Goal: Answer question/provide support

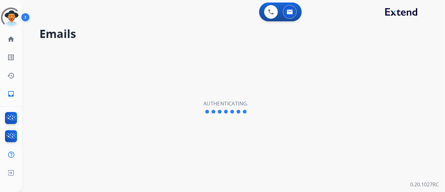
select select "**********"
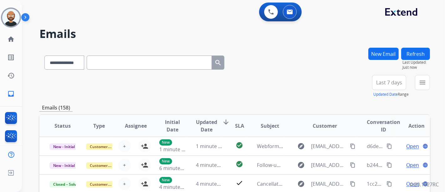
click at [104, 63] on input "text" at bounding box center [149, 62] width 125 height 14
paste input "**********"
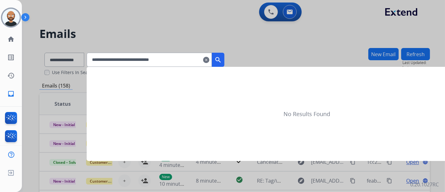
click at [222, 58] on mat-icon "search" at bounding box center [219, 60] width 8 height 8
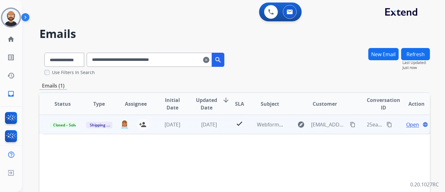
click at [406, 123] on span "Open" at bounding box center [412, 125] width 13 height 8
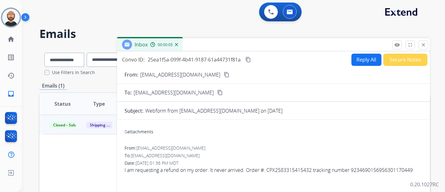
click at [224, 75] on mat-icon "content_copy" at bounding box center [227, 75] width 6 height 6
click at [204, 84] on form "From: cherrera185@gmail.com content_copy To: support@extend.com content_copy Su…" at bounding box center [273, 165] width 313 height 199
click at [224, 76] on mat-icon "content_copy" at bounding box center [227, 75] width 6 height 6
click at [421, 45] on mat-icon "close" at bounding box center [424, 45] width 6 height 6
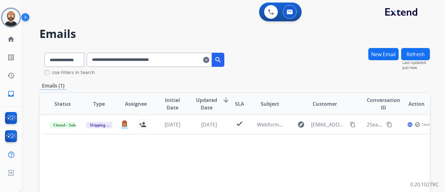
click at [188, 59] on input "**********" at bounding box center [149, 60] width 125 height 14
paste input "text"
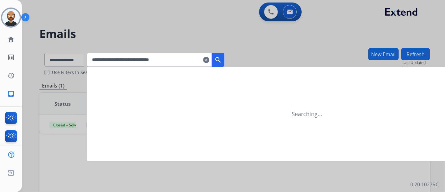
click at [222, 58] on mat-icon "search" at bounding box center [219, 60] width 8 height 8
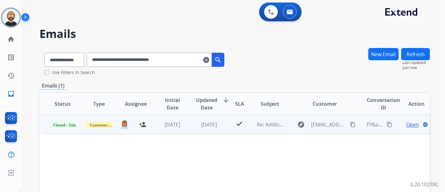
click at [406, 122] on span "Open" at bounding box center [412, 125] width 13 height 8
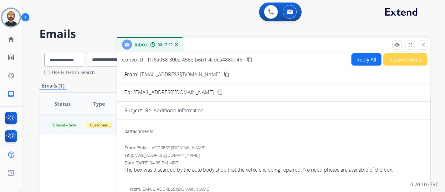
drag, startPoint x: 425, startPoint y: 47, endPoint x: 250, endPoint y: 70, distance: 176.6
click at [425, 47] on mat-icon "close" at bounding box center [424, 45] width 6 height 6
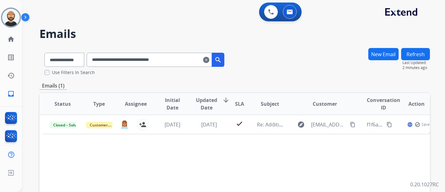
click at [179, 61] on input "**********" at bounding box center [149, 60] width 125 height 14
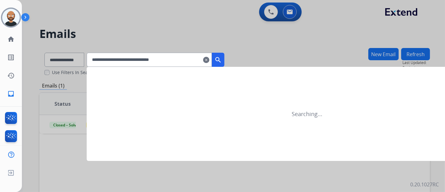
click at [222, 58] on mat-icon "search" at bounding box center [219, 60] width 8 height 8
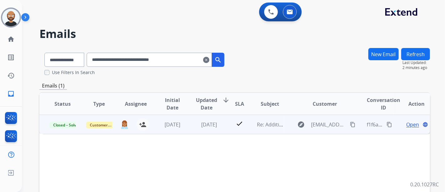
click at [406, 124] on span "Open" at bounding box center [412, 125] width 13 height 8
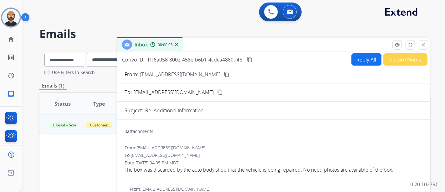
click at [224, 74] on mat-icon "content_copy" at bounding box center [227, 74] width 6 height 6
drag, startPoint x: 426, startPoint y: 44, endPoint x: 415, endPoint y: 46, distance: 10.9
click at [426, 44] on mat-icon "close" at bounding box center [424, 45] width 6 height 6
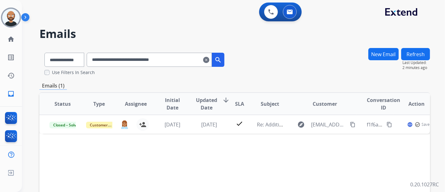
click at [175, 59] on input "**********" at bounding box center [149, 60] width 125 height 14
paste input "text"
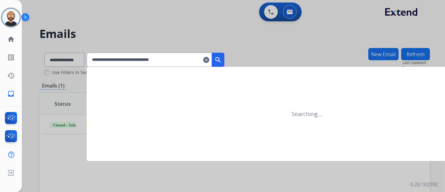
click at [222, 60] on mat-icon "search" at bounding box center [219, 60] width 8 height 8
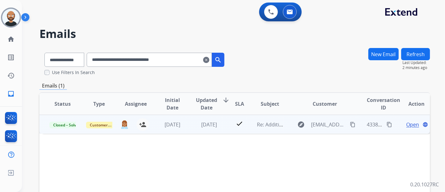
click at [406, 124] on span "Open" at bounding box center [412, 125] width 13 height 8
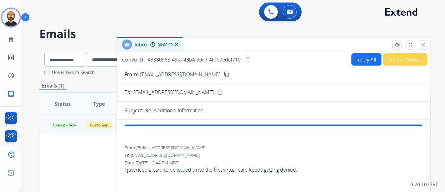
click at [224, 71] on mat-icon "content_copy" at bounding box center [227, 74] width 6 height 6
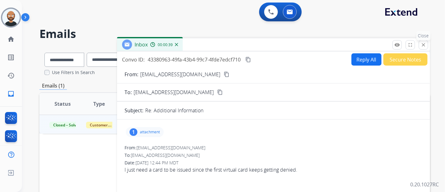
click at [421, 45] on mat-icon "close" at bounding box center [424, 45] width 6 height 6
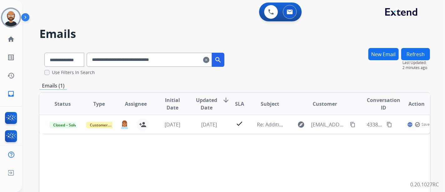
click at [193, 60] on input "**********" at bounding box center [149, 60] width 125 height 14
paste input "text"
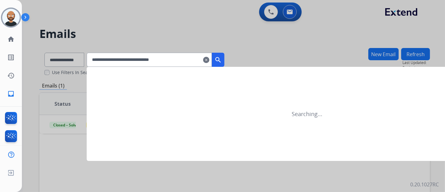
click at [222, 63] on mat-icon "search" at bounding box center [219, 60] width 8 height 8
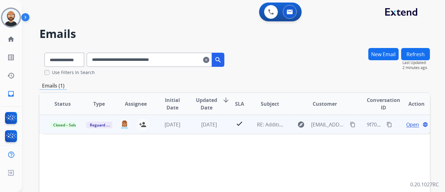
click at [406, 124] on span "Open" at bounding box center [412, 125] width 13 height 8
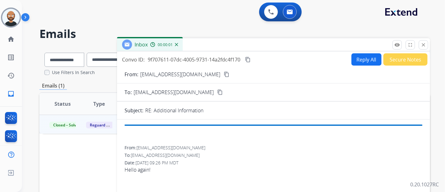
click at [224, 72] on mat-icon "content_copy" at bounding box center [227, 74] width 6 height 6
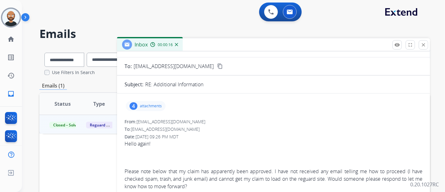
scroll to position [70, 0]
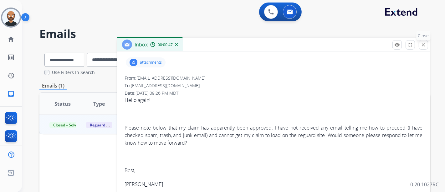
click at [422, 43] on mat-icon "close" at bounding box center [424, 45] width 6 height 6
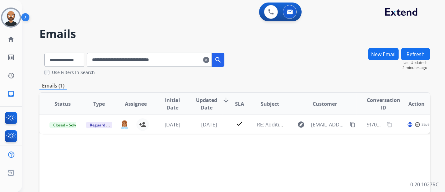
click at [173, 60] on input "**********" at bounding box center [149, 60] width 125 height 14
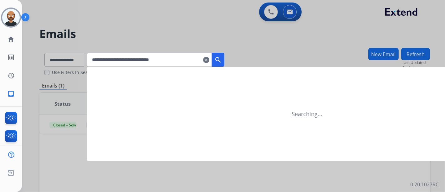
click at [222, 58] on mat-icon "search" at bounding box center [219, 60] width 8 height 8
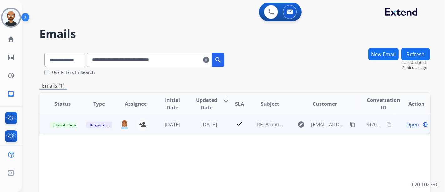
click at [408, 121] on span "Open" at bounding box center [412, 125] width 13 height 8
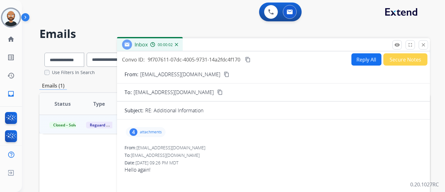
click at [224, 72] on mat-icon "content_copy" at bounding box center [227, 74] width 6 height 6
drag, startPoint x: 422, startPoint y: 47, endPoint x: 418, endPoint y: 48, distance: 4.0
click at [422, 47] on mat-icon "close" at bounding box center [424, 45] width 6 height 6
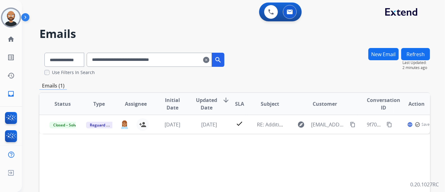
click at [155, 57] on input "**********" at bounding box center [149, 60] width 125 height 14
paste input "text"
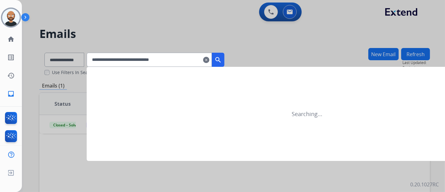
click at [222, 56] on mat-icon "search" at bounding box center [219, 60] width 8 height 8
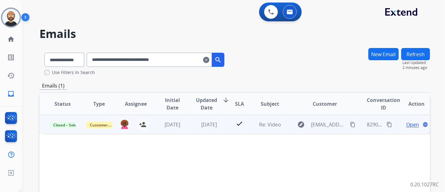
click at [409, 124] on span "Open" at bounding box center [412, 125] width 13 height 8
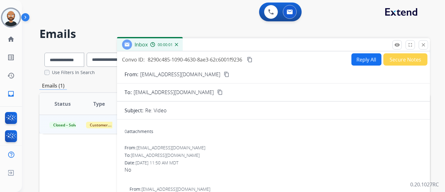
click at [224, 75] on mat-icon "content_copy" at bounding box center [227, 74] width 6 height 6
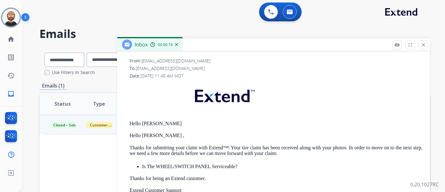
scroll to position [139, 0]
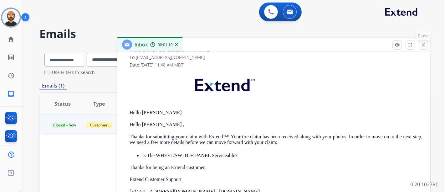
click at [422, 45] on mat-icon "close" at bounding box center [424, 45] width 6 height 6
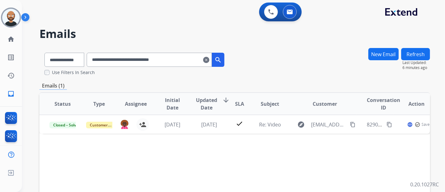
click at [185, 60] on input "**********" at bounding box center [149, 60] width 125 height 14
paste input "text"
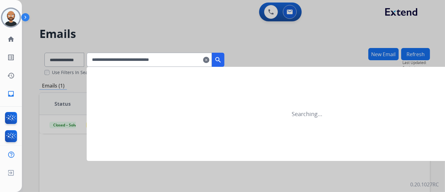
click at [222, 61] on mat-icon "search" at bounding box center [219, 60] width 8 height 8
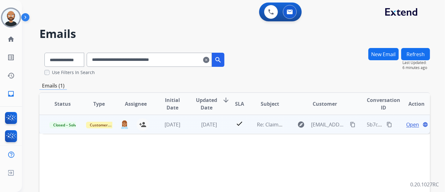
click at [408, 125] on span "Open" at bounding box center [412, 125] width 13 height 8
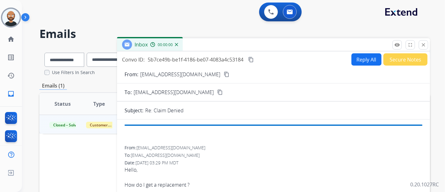
click at [224, 73] on mat-icon "content_copy" at bounding box center [227, 74] width 6 height 6
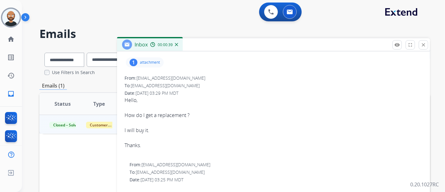
scroll to position [194, 0]
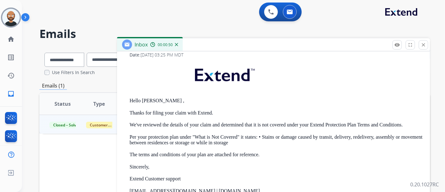
drag, startPoint x: 422, startPoint y: 44, endPoint x: 411, endPoint y: 47, distance: 11.2
click at [422, 44] on mat-icon "close" at bounding box center [424, 45] width 6 height 6
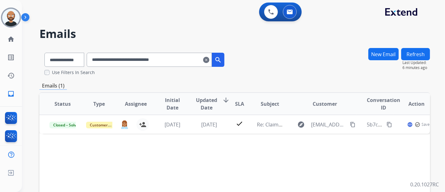
click at [164, 56] on input "**********" at bounding box center [149, 60] width 125 height 14
click at [188, 59] on input "**********" at bounding box center [149, 60] width 125 height 14
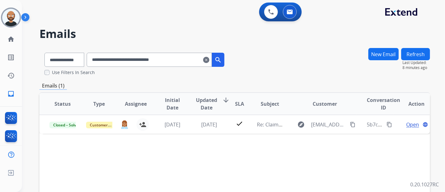
click at [188, 59] on input "**********" at bounding box center [149, 60] width 125 height 14
paste input "text"
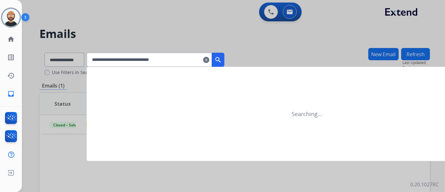
click at [225, 61] on button "search" at bounding box center [218, 60] width 13 height 14
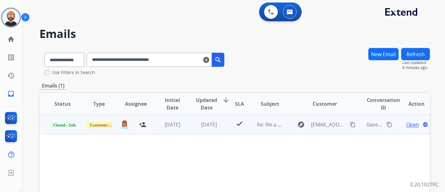
click at [412, 122] on span "Open" at bounding box center [412, 125] width 13 height 8
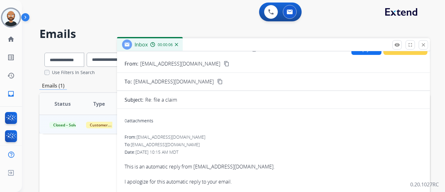
scroll to position [0, 0]
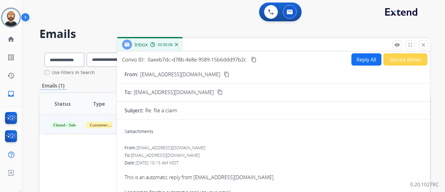
click at [224, 73] on mat-icon "content_copy" at bounding box center [227, 74] width 6 height 6
drag, startPoint x: 422, startPoint y: 44, endPoint x: 337, endPoint y: 53, distance: 85.4
click at [422, 44] on mat-icon "close" at bounding box center [424, 45] width 6 height 6
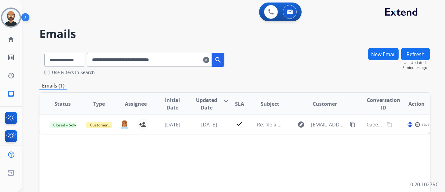
click at [146, 60] on input "**********" at bounding box center [149, 60] width 125 height 14
paste input "text"
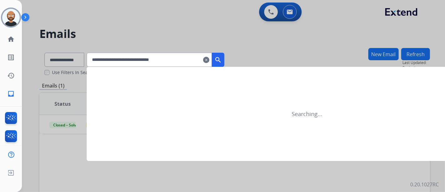
click at [222, 59] on mat-icon "search" at bounding box center [219, 60] width 8 height 8
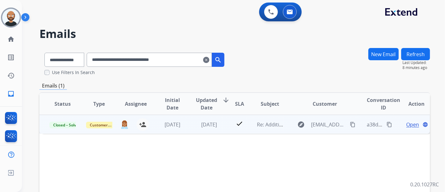
click at [407, 125] on span "Open" at bounding box center [412, 125] width 13 height 8
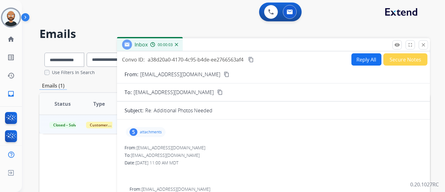
click at [224, 73] on mat-icon "content_copy" at bounding box center [227, 74] width 6 height 6
click at [224, 74] on mat-icon "content_copy" at bounding box center [227, 74] width 6 height 6
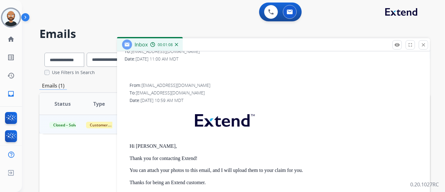
scroll to position [104, 0]
click at [424, 42] on mat-icon "close" at bounding box center [424, 45] width 6 height 6
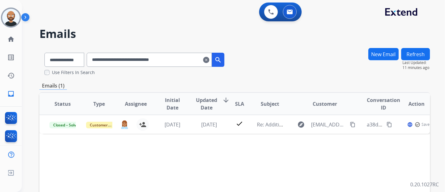
click at [165, 61] on input "**********" at bounding box center [149, 60] width 125 height 14
paste input "text"
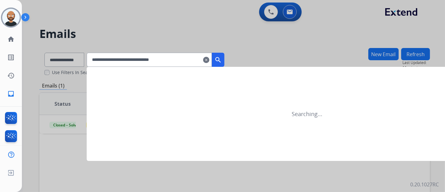
click at [225, 55] on button "search" at bounding box center [218, 60] width 13 height 14
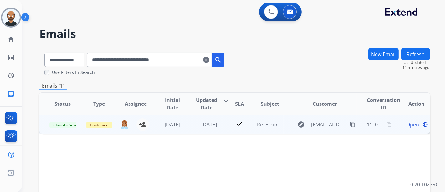
click at [406, 124] on span "Open" at bounding box center [412, 125] width 13 height 8
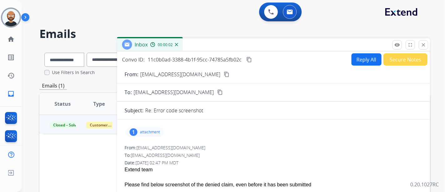
click at [224, 74] on mat-icon "content_copy" at bounding box center [227, 74] width 6 height 6
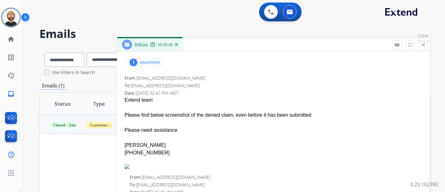
click at [422, 46] on mat-icon "close" at bounding box center [424, 45] width 6 height 6
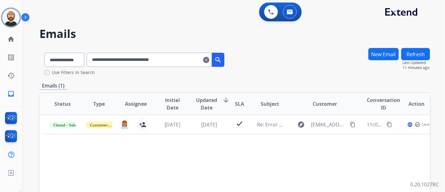
click at [152, 61] on input "**********" at bounding box center [149, 60] width 125 height 14
paste input "text"
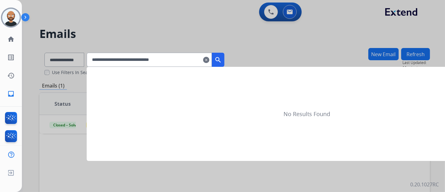
click at [222, 63] on mat-icon "search" at bounding box center [219, 60] width 8 height 8
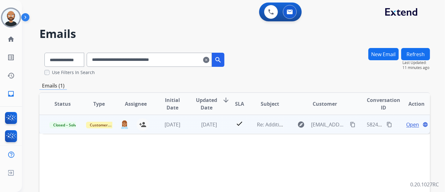
click at [406, 123] on span "Open" at bounding box center [412, 125] width 13 height 8
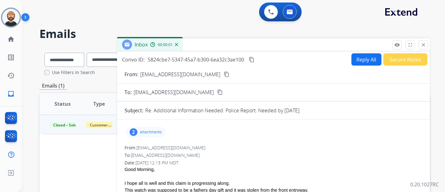
click at [224, 74] on mat-icon "content_copy" at bounding box center [227, 74] width 6 height 6
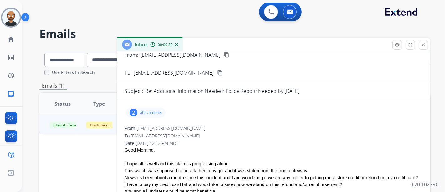
scroll to position [35, 0]
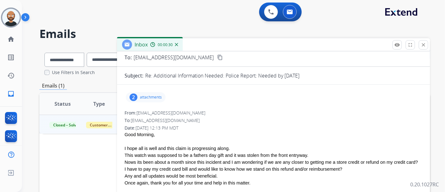
drag, startPoint x: 421, startPoint y: 44, endPoint x: 356, endPoint y: 58, distance: 66.3
click at [421, 44] on button "close Close" at bounding box center [423, 44] width 9 height 9
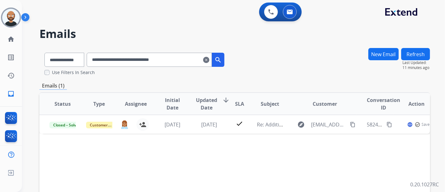
click at [175, 60] on input "**********" at bounding box center [149, 60] width 125 height 14
paste input "text"
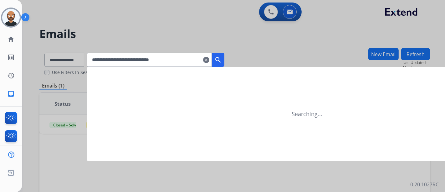
click at [225, 62] on button "search" at bounding box center [218, 60] width 13 height 14
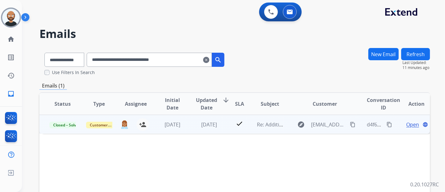
click at [409, 124] on span "Open" at bounding box center [412, 125] width 13 height 8
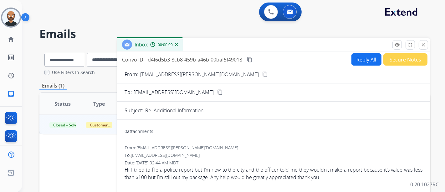
click at [262, 72] on mat-icon "content_copy" at bounding box center [265, 74] width 6 height 6
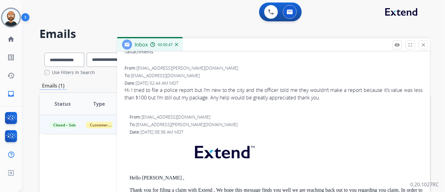
scroll to position [0, 0]
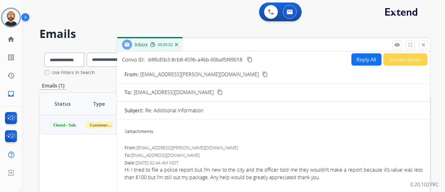
click at [262, 72] on mat-icon "content_copy" at bounding box center [265, 74] width 6 height 6
click at [424, 44] on mat-icon "close" at bounding box center [424, 45] width 6 height 6
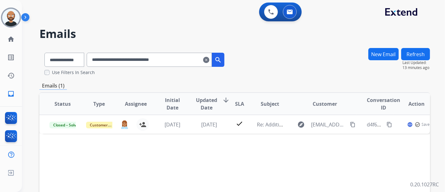
click at [150, 61] on input "**********" at bounding box center [149, 60] width 125 height 14
paste input "text"
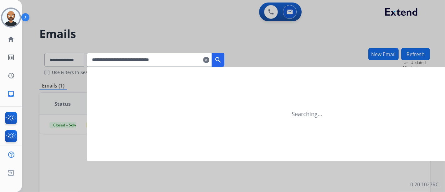
click at [222, 58] on mat-icon "search" at bounding box center [219, 60] width 8 height 8
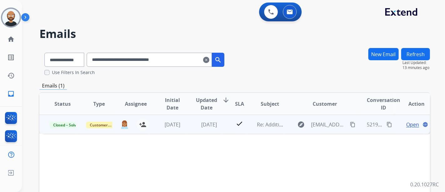
click at [407, 123] on span "Open" at bounding box center [412, 125] width 13 height 8
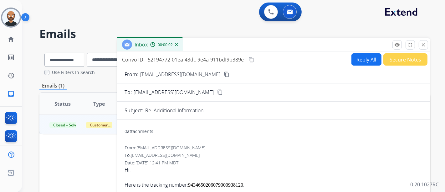
click at [223, 77] on button "content_copy" at bounding box center [227, 74] width 8 height 8
click at [425, 48] on button "close Close" at bounding box center [423, 44] width 9 height 9
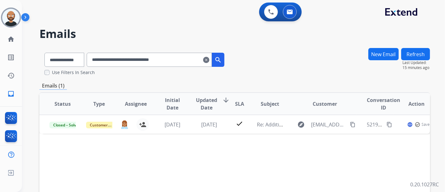
click at [175, 60] on input "**********" at bounding box center [149, 60] width 125 height 14
paste input "text"
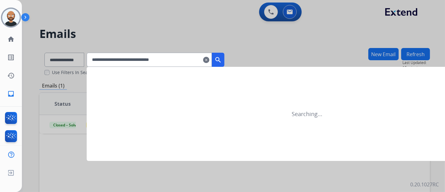
click at [222, 61] on mat-icon "search" at bounding box center [219, 60] width 8 height 8
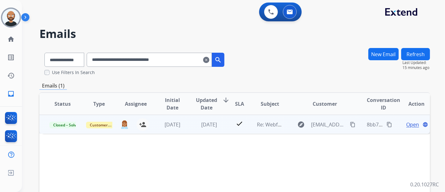
click at [409, 123] on span "Open" at bounding box center [412, 125] width 13 height 8
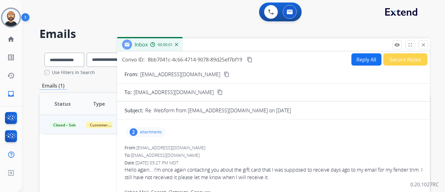
click at [224, 75] on mat-icon "content_copy" at bounding box center [227, 74] width 6 height 6
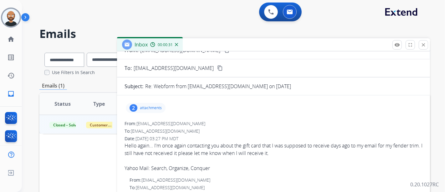
scroll to position [35, 0]
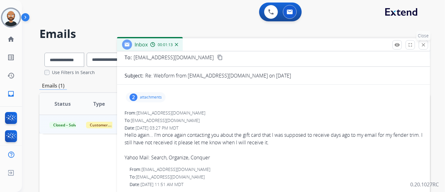
click at [421, 42] on mat-icon "close" at bounding box center [424, 45] width 6 height 6
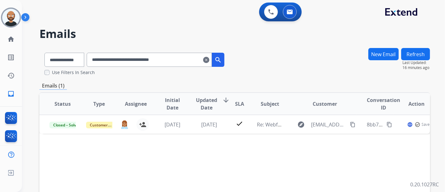
click at [174, 58] on input "**********" at bounding box center [149, 60] width 125 height 14
paste input "text"
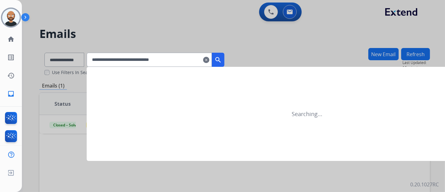
click at [225, 60] on div "**********" at bounding box center [156, 60] width 138 height 14
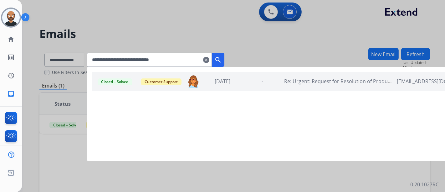
click at [220, 59] on button "search" at bounding box center [218, 60] width 13 height 14
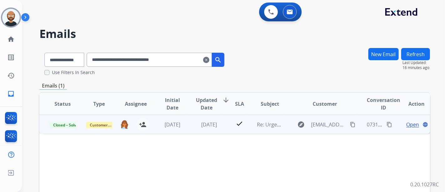
click at [406, 122] on span "Open" at bounding box center [412, 125] width 13 height 8
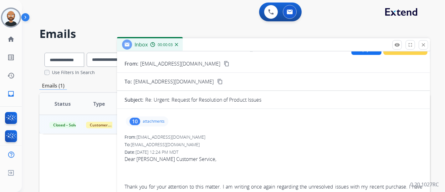
scroll to position [0, 0]
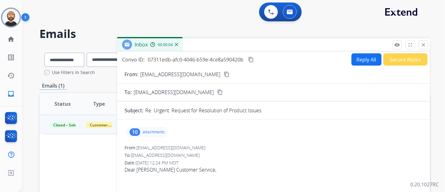
click at [224, 74] on mat-icon "content_copy" at bounding box center [227, 74] width 6 height 6
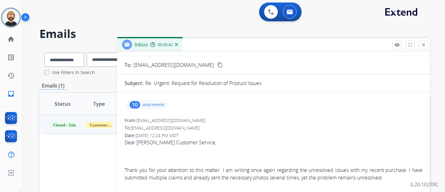
scroll to position [70, 0]
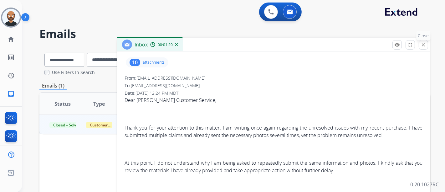
click at [424, 44] on mat-icon "close" at bounding box center [424, 45] width 6 height 6
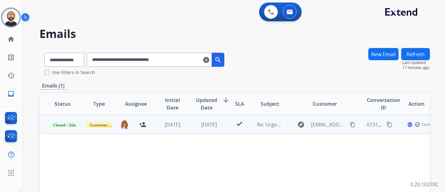
click at [350, 123] on mat-icon "content_copy" at bounding box center [353, 125] width 6 height 6
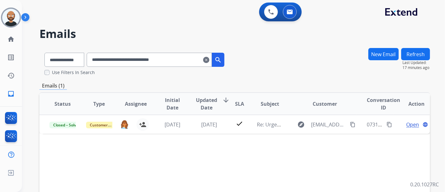
click at [138, 55] on input "**********" at bounding box center [149, 60] width 125 height 14
paste input "text"
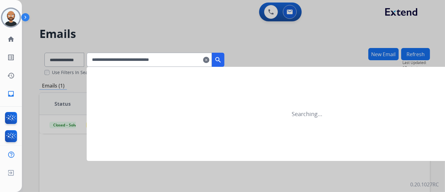
click at [222, 60] on mat-icon "search" at bounding box center [219, 60] width 8 height 8
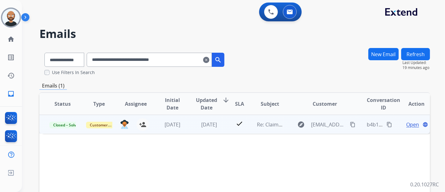
click at [406, 124] on span "Open" at bounding box center [412, 125] width 13 height 8
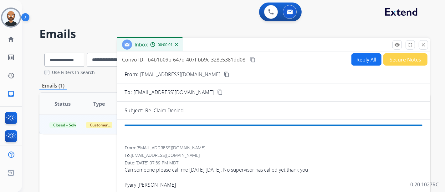
click at [224, 74] on mat-icon "content_copy" at bounding box center [227, 74] width 6 height 6
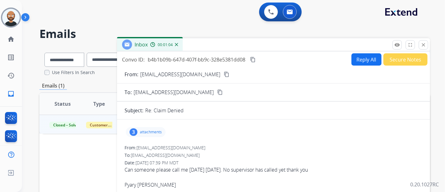
drag, startPoint x: 425, startPoint y: 46, endPoint x: 260, endPoint y: 69, distance: 166.3
click at [425, 46] on mat-icon "close" at bounding box center [424, 45] width 6 height 6
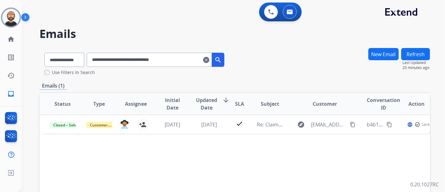
click at [176, 60] on input "**********" at bounding box center [149, 60] width 125 height 14
click at [177, 60] on input "**********" at bounding box center [149, 60] width 125 height 14
paste input "text"
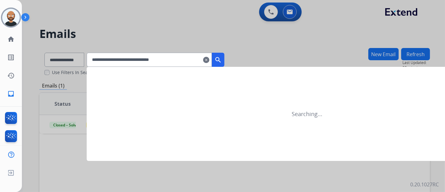
click at [222, 59] on mat-icon "search" at bounding box center [219, 60] width 8 height 8
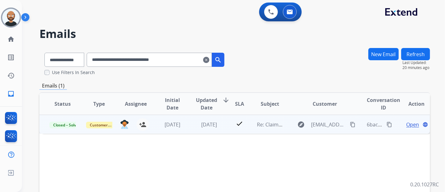
click at [406, 122] on span "Open" at bounding box center [412, 125] width 13 height 8
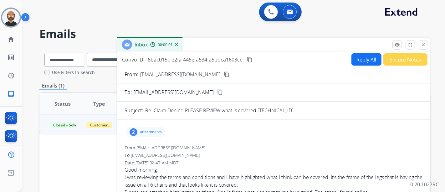
click at [224, 72] on mat-icon "content_copy" at bounding box center [227, 74] width 6 height 6
drag, startPoint x: 420, startPoint y: 48, endPoint x: 408, endPoint y: 53, distance: 12.3
click at [420, 48] on button "close Close" at bounding box center [423, 44] width 9 height 9
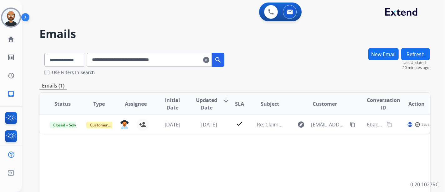
click at [175, 59] on input "**********" at bounding box center [149, 60] width 125 height 14
paste input "text"
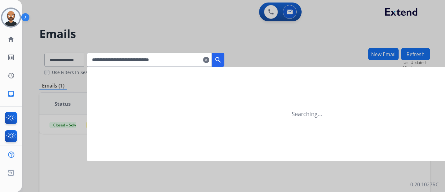
click at [223, 55] on button "search" at bounding box center [218, 60] width 13 height 14
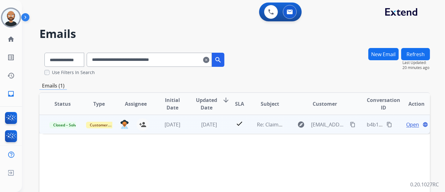
click at [408, 123] on span "Open" at bounding box center [412, 125] width 13 height 8
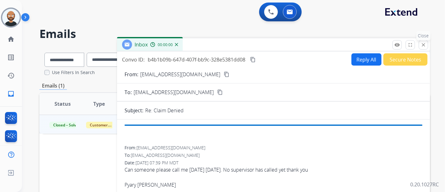
click at [421, 42] on button "close Close" at bounding box center [423, 44] width 9 height 9
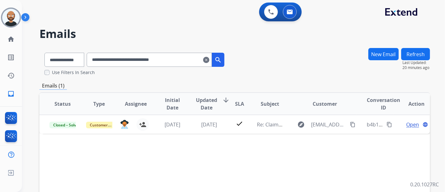
click at [173, 56] on input "**********" at bounding box center [149, 60] width 125 height 14
paste input "text"
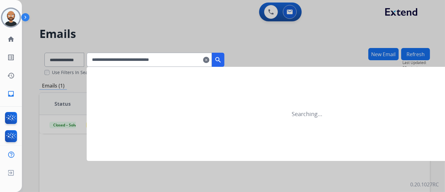
click at [222, 58] on mat-icon "search" at bounding box center [219, 60] width 8 height 8
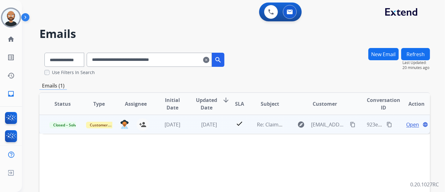
click at [408, 123] on span "Open" at bounding box center [412, 125] width 13 height 8
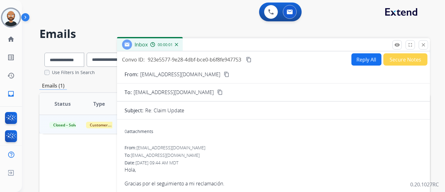
click at [224, 74] on mat-icon "content_copy" at bounding box center [227, 74] width 6 height 6
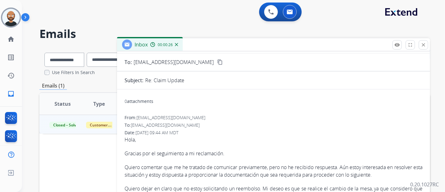
scroll to position [0, 0]
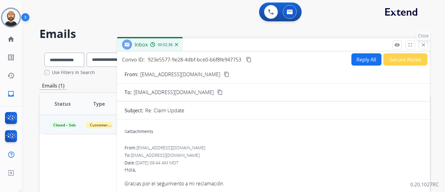
click at [423, 47] on mat-icon "close" at bounding box center [424, 45] width 6 height 6
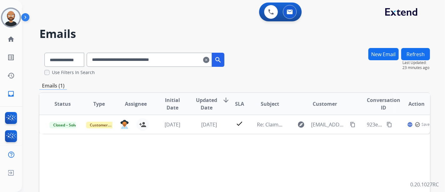
click at [157, 62] on input "**********" at bounding box center [149, 60] width 125 height 14
paste input "text"
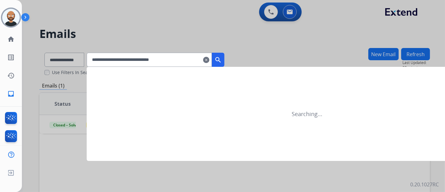
click at [222, 59] on mat-icon "search" at bounding box center [219, 60] width 8 height 8
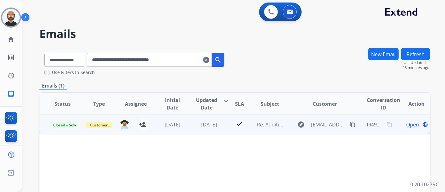
click at [409, 123] on span "Open" at bounding box center [412, 125] width 13 height 8
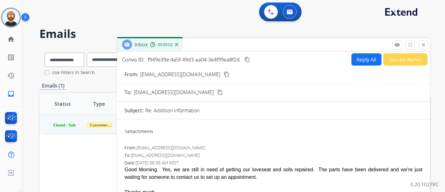
click at [224, 74] on mat-icon "content_copy" at bounding box center [227, 74] width 6 height 6
click at [423, 46] on mat-icon "close" at bounding box center [424, 45] width 6 height 6
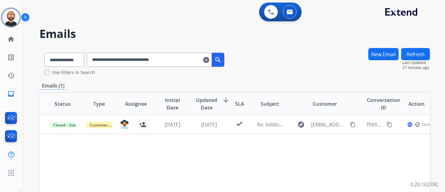
click at [154, 57] on input "**********" at bounding box center [149, 60] width 125 height 14
paste input "text"
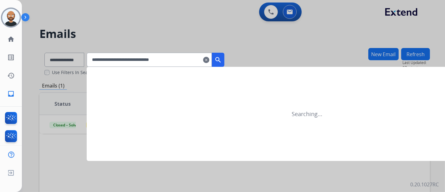
click at [222, 60] on mat-icon "search" at bounding box center [219, 60] width 8 height 8
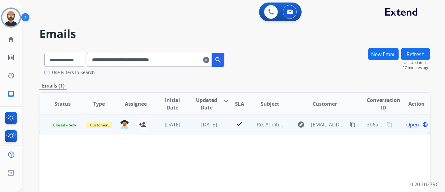
click at [406, 123] on span "Open" at bounding box center [412, 125] width 13 height 8
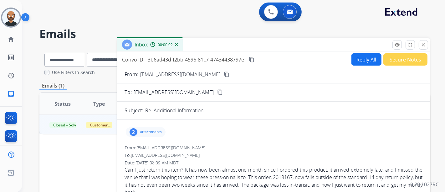
click at [224, 72] on mat-icon "content_copy" at bounding box center [227, 74] width 6 height 6
drag, startPoint x: 423, startPoint y: 44, endPoint x: 283, endPoint y: 57, distance: 140.3
click at [423, 44] on mat-icon "close" at bounding box center [424, 45] width 6 height 6
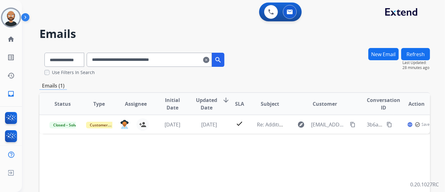
click at [168, 62] on input "**********" at bounding box center [149, 60] width 125 height 14
paste input "text"
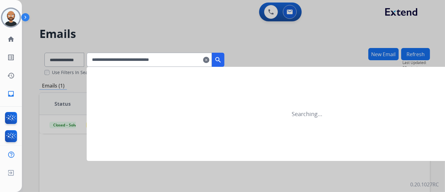
click at [225, 56] on button "search" at bounding box center [218, 60] width 13 height 14
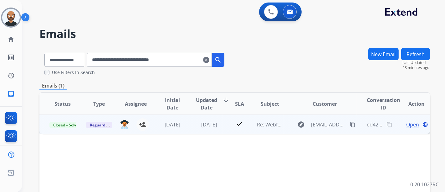
click at [408, 124] on span "Open" at bounding box center [412, 125] width 13 height 8
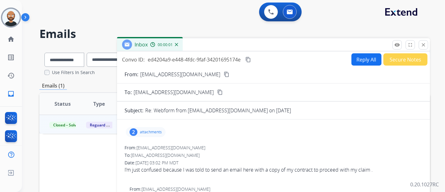
click at [224, 71] on mat-icon "content_copy" at bounding box center [227, 74] width 6 height 6
drag, startPoint x: 425, startPoint y: 42, endPoint x: 321, endPoint y: 69, distance: 107.7
click at [425, 42] on mat-icon "close" at bounding box center [424, 45] width 6 height 6
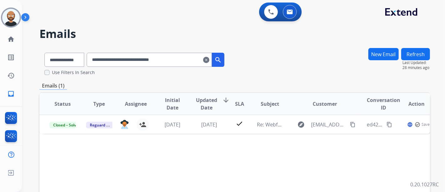
click at [160, 63] on input "**********" at bounding box center [149, 60] width 125 height 14
paste input "text"
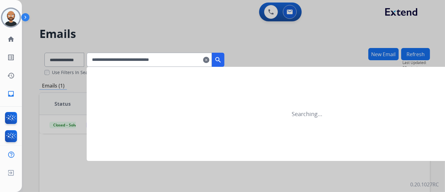
click at [222, 60] on mat-icon "search" at bounding box center [219, 60] width 8 height 8
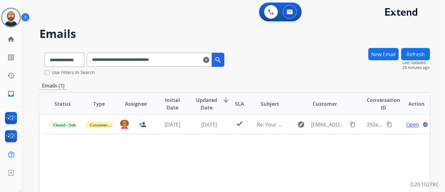
click at [183, 59] on input "**********" at bounding box center [149, 60] width 125 height 14
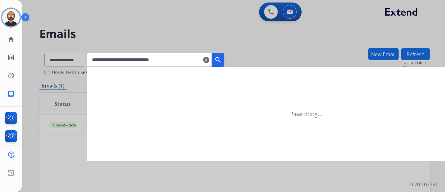
click at [222, 58] on mat-icon "search" at bounding box center [219, 60] width 8 height 8
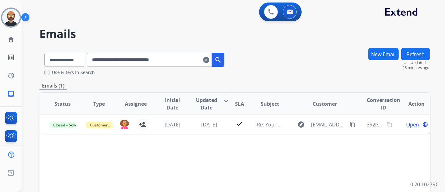
click at [172, 63] on input "**********" at bounding box center [149, 60] width 125 height 14
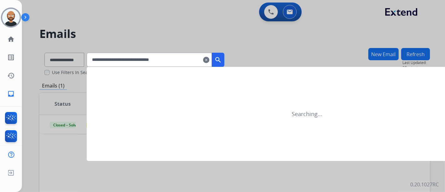
click at [222, 58] on mat-icon "search" at bounding box center [219, 60] width 8 height 8
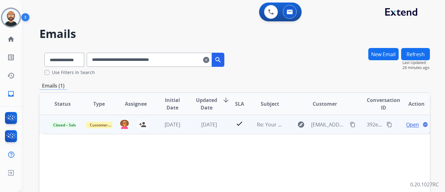
click at [408, 122] on span "Open" at bounding box center [412, 125] width 13 height 8
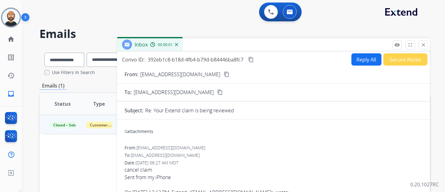
click at [224, 74] on mat-icon "content_copy" at bounding box center [227, 74] width 6 height 6
click at [423, 45] on mat-icon "close" at bounding box center [424, 45] width 6 height 6
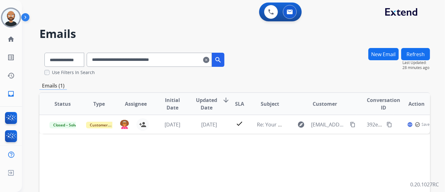
click at [175, 60] on input "**********" at bounding box center [149, 60] width 125 height 14
paste input "text"
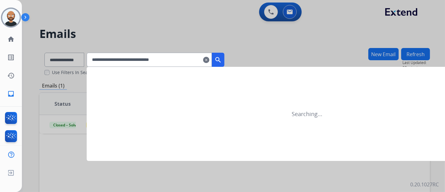
click at [224, 55] on button "search" at bounding box center [218, 60] width 13 height 14
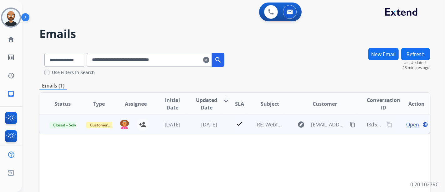
click at [406, 124] on span "Open" at bounding box center [412, 125] width 13 height 8
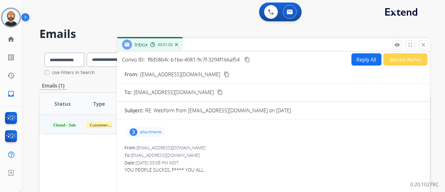
click at [223, 71] on button "content_copy" at bounding box center [227, 74] width 8 height 8
click at [392, 46] on div "Inbox 00:02:03" at bounding box center [273, 44] width 313 height 13
click at [394, 46] on button "remove_red_eye Logs" at bounding box center [397, 44] width 9 height 9
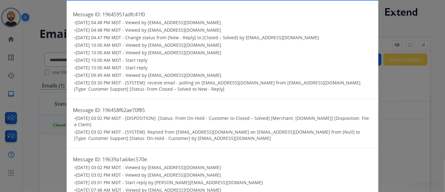
click at [392, 82] on div "Logs close Message ID: 19645951adfc41f0 • 04/18/2025 - 04:48 PM MDT - Viewed by…" at bounding box center [222, 96] width 445 height 192
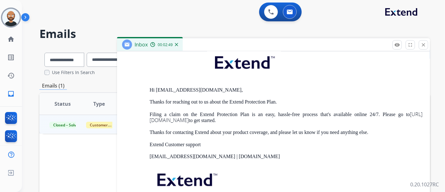
scroll to position [1297, 0]
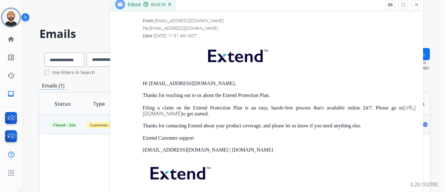
drag, startPoint x: 285, startPoint y: 46, endPoint x: 278, endPoint y: 6, distance: 40.7
click at [278, 6] on div "Inbox 00:02:50" at bounding box center [266, 4] width 313 height 13
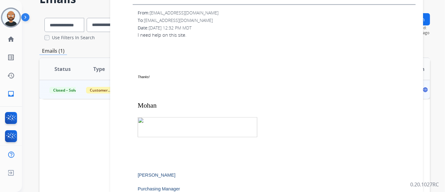
scroll to position [984, 0]
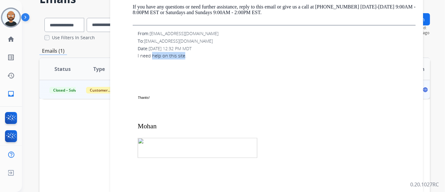
drag, startPoint x: 153, startPoint y: 58, endPoint x: 184, endPoint y: 58, distance: 30.7
click at [184, 58] on span "I need help on this site." at bounding box center [162, 56] width 49 height 6
click at [194, 81] on p at bounding box center [277, 84] width 278 height 8
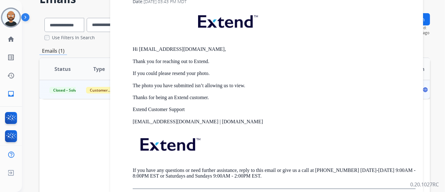
scroll to position [810, 0]
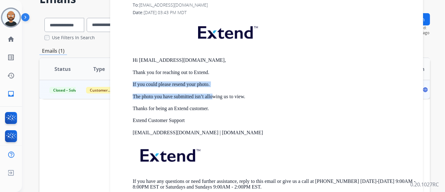
drag, startPoint x: 131, startPoint y: 81, endPoint x: 213, endPoint y: 100, distance: 83.4
click at [213, 100] on div "From: support@extend.com To: mprashad@intertechflooring.com Date: 04/14/2025 - …" at bounding box center [267, 96] width 298 height 205
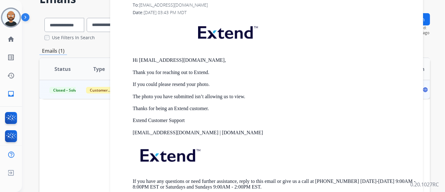
click at [223, 114] on div "Hi mprashad@intertechflooring.com, Thank you for reaching out to Extend. If you…" at bounding box center [274, 109] width 283 height 181
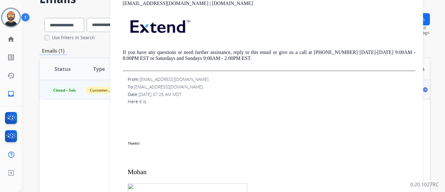
scroll to position [462, 0]
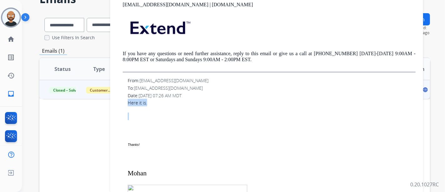
drag, startPoint x: 158, startPoint y: 108, endPoint x: 122, endPoint y: 100, distance: 36.5
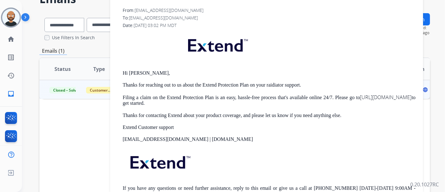
scroll to position [323, 0]
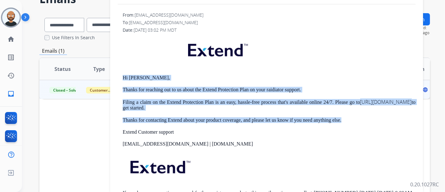
drag, startPoint x: 344, startPoint y: 119, endPoint x: 117, endPoint y: 79, distance: 230.3
click at [199, 80] on p "Hi Mohan," at bounding box center [269, 78] width 293 height 6
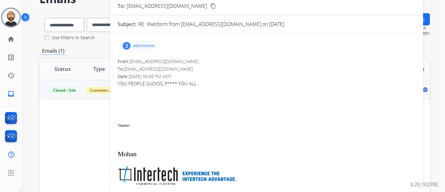
scroll to position [9, 0]
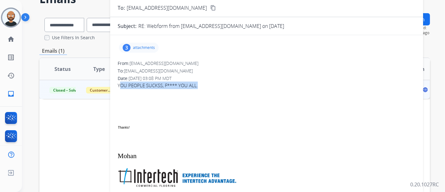
drag, startPoint x: 203, startPoint y: 84, endPoint x: 121, endPoint y: 86, distance: 82.1
click at [121, 86] on p "YOU PEOPLE SUCKSS, F**** YOU ALL." at bounding box center [267, 85] width 298 height 8
click at [156, 95] on p at bounding box center [267, 99] width 298 height 8
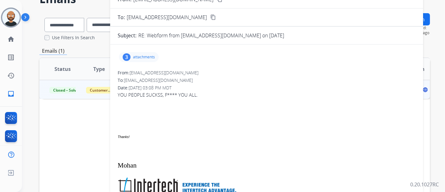
scroll to position [0, 0]
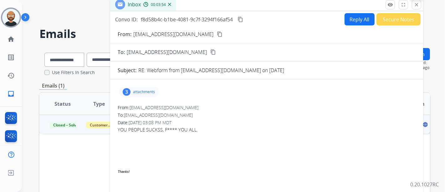
click at [418, 5] on mat-icon "close" at bounding box center [417, 5] width 6 height 6
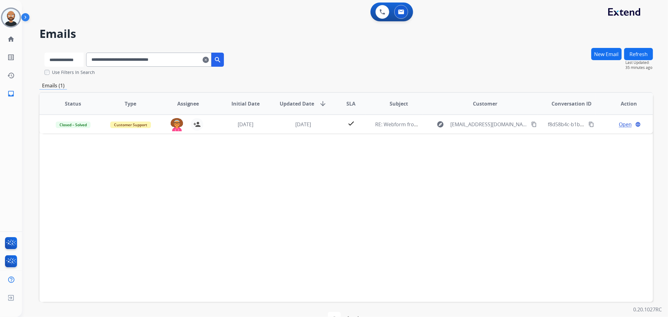
click at [79, 62] on select "**********" at bounding box center [63, 60] width 39 height 14
drag, startPoint x: 539, startPoint y: 65, endPoint x: 441, endPoint y: 74, distance: 98.4
click at [445, 65] on div "**********" at bounding box center [345, 62] width 613 height 28
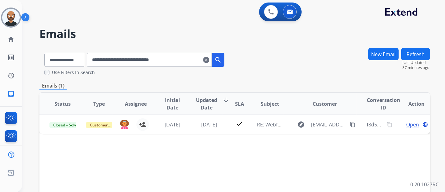
click at [170, 55] on input "**********" at bounding box center [149, 60] width 125 height 14
paste input "text"
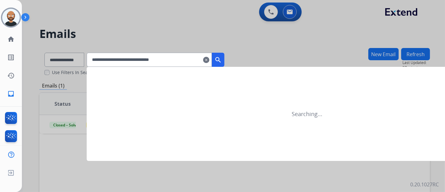
click at [222, 60] on mat-icon "search" at bounding box center [219, 60] width 8 height 8
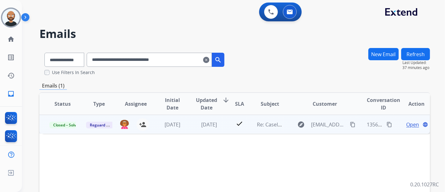
click at [411, 126] on span "Open" at bounding box center [412, 125] width 13 height 8
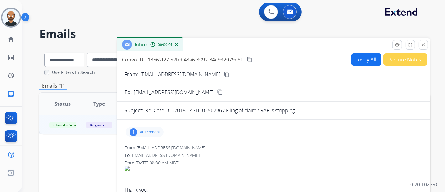
click at [224, 72] on mat-icon "content_copy" at bounding box center [227, 74] width 6 height 6
click at [421, 44] on button "close Close" at bounding box center [423, 44] width 9 height 9
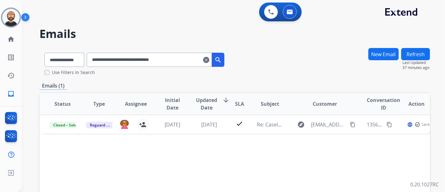
click at [174, 57] on input "**********" at bounding box center [149, 60] width 125 height 14
paste input "text"
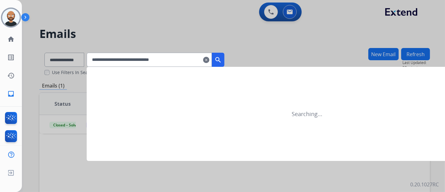
click at [225, 63] on button "search" at bounding box center [218, 60] width 13 height 14
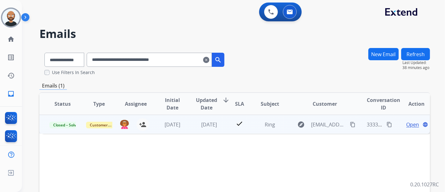
click at [408, 124] on span "Open" at bounding box center [412, 125] width 13 height 8
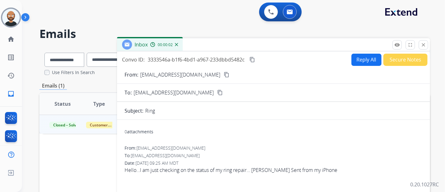
click at [224, 73] on mat-icon "content_copy" at bounding box center [227, 75] width 6 height 6
click at [425, 44] on mat-icon "close" at bounding box center [424, 45] width 6 height 6
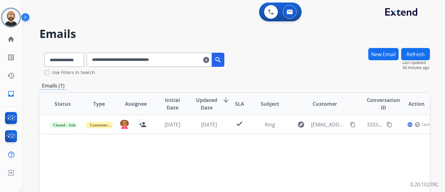
click at [178, 59] on input "**********" at bounding box center [149, 60] width 125 height 14
paste input "text"
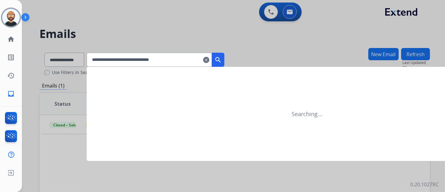
click at [222, 58] on mat-icon "search" at bounding box center [219, 60] width 8 height 8
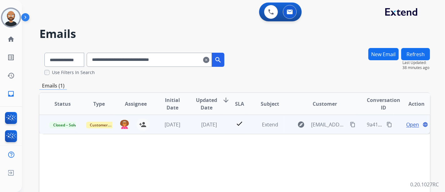
click at [406, 124] on span "Open" at bounding box center [412, 125] width 13 height 8
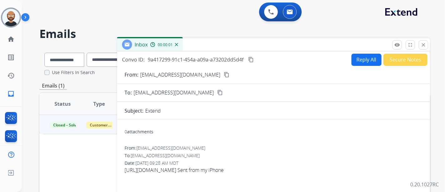
click at [224, 75] on mat-icon "content_copy" at bounding box center [227, 75] width 6 height 6
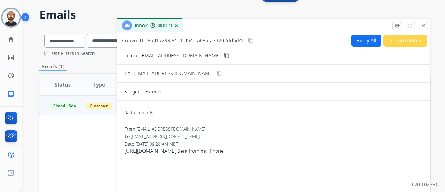
scroll to position [3, 0]
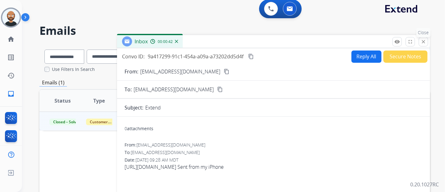
click at [422, 41] on mat-icon "close" at bounding box center [424, 42] width 6 height 6
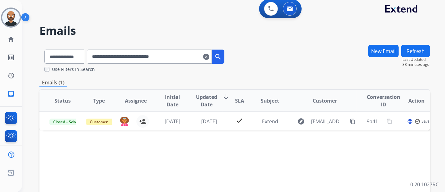
click at [171, 54] on input "**********" at bounding box center [149, 56] width 125 height 14
paste input "text"
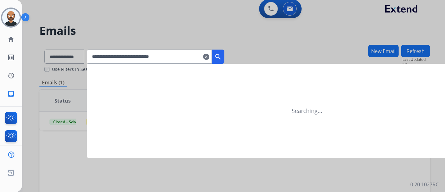
click at [222, 54] on mat-icon "search" at bounding box center [219, 57] width 8 height 8
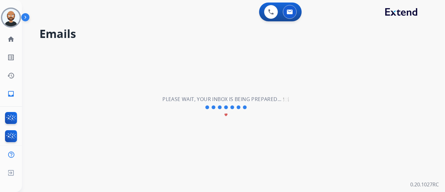
scroll to position [0, 0]
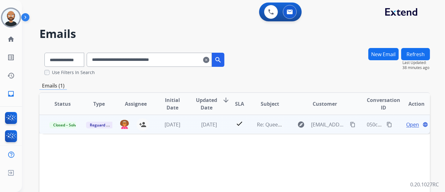
click at [406, 122] on span "Open" at bounding box center [412, 125] width 13 height 8
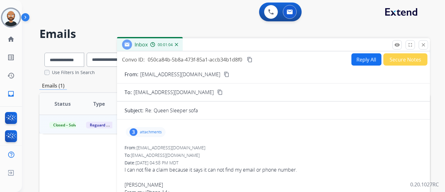
click at [224, 71] on mat-icon "content_copy" at bounding box center [227, 74] width 6 height 6
drag, startPoint x: 422, startPoint y: 45, endPoint x: 271, endPoint y: 60, distance: 151.8
click at [422, 45] on mat-icon "close" at bounding box center [424, 45] width 6 height 6
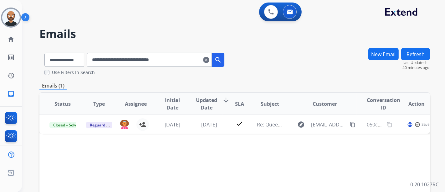
click at [150, 60] on input "**********" at bounding box center [149, 60] width 125 height 14
paste input "text"
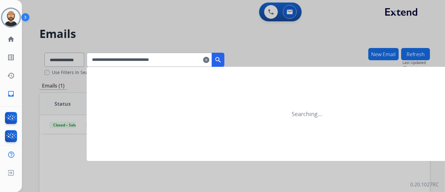
click at [222, 58] on mat-icon "search" at bounding box center [219, 60] width 8 height 8
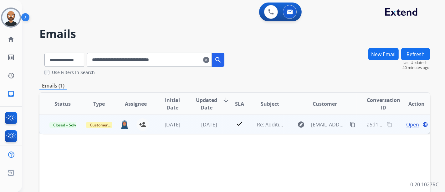
click at [410, 125] on span "Open" at bounding box center [412, 125] width 13 height 8
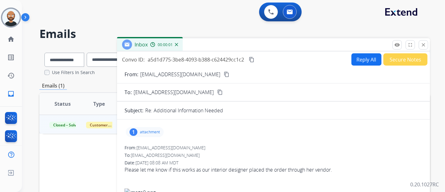
click at [223, 76] on button "content_copy" at bounding box center [227, 74] width 8 height 8
click at [224, 74] on mat-icon "content_copy" at bounding box center [227, 74] width 6 height 6
click at [422, 41] on button "close Close" at bounding box center [423, 44] width 9 height 9
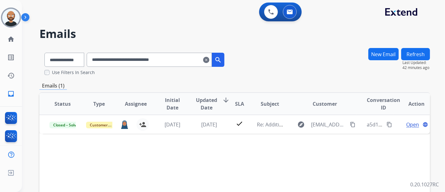
click at [150, 56] on input "**********" at bounding box center [149, 60] width 125 height 14
paste input "text"
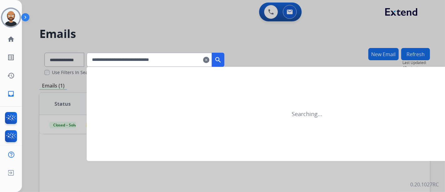
click at [225, 60] on button "search" at bounding box center [218, 60] width 13 height 14
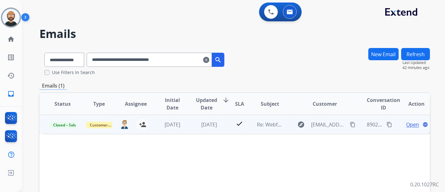
click at [410, 125] on span "Open" at bounding box center [412, 125] width 13 height 8
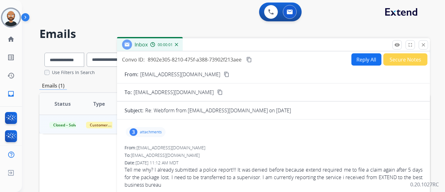
click at [224, 75] on mat-icon "content_copy" at bounding box center [227, 74] width 6 height 6
click at [424, 46] on mat-icon "close" at bounding box center [424, 45] width 6 height 6
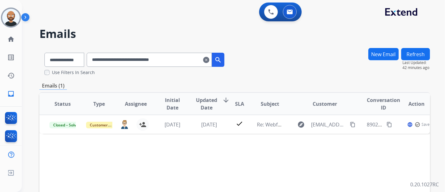
click at [170, 63] on input "**********" at bounding box center [149, 60] width 125 height 14
paste input "text"
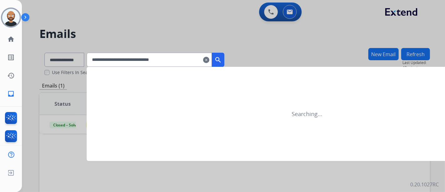
click at [222, 60] on mat-icon "search" at bounding box center [219, 60] width 8 height 8
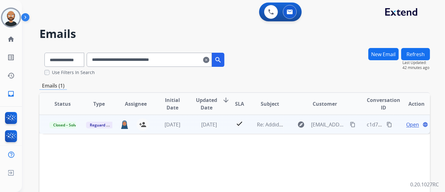
click at [408, 123] on span "Open" at bounding box center [412, 125] width 13 height 8
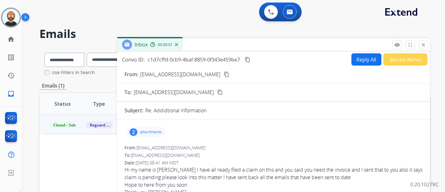
click at [224, 75] on mat-icon "content_copy" at bounding box center [227, 74] width 6 height 6
drag, startPoint x: 423, startPoint y: 45, endPoint x: 435, endPoint y: 44, distance: 11.6
click at [423, 45] on mat-icon "close" at bounding box center [424, 45] width 6 height 6
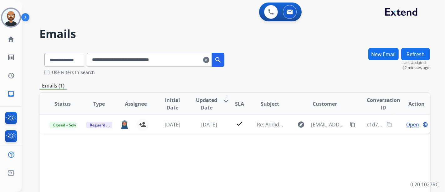
click at [161, 59] on input "**********" at bounding box center [149, 60] width 125 height 14
paste input "text"
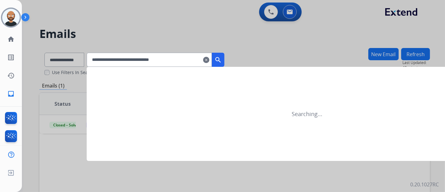
type input "**********"
click at [222, 57] on mat-icon "search" at bounding box center [219, 60] width 8 height 8
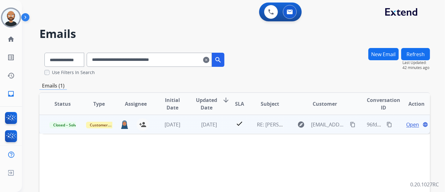
click at [406, 124] on span "Open" at bounding box center [412, 125] width 13 height 8
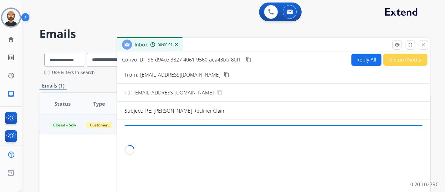
click at [201, 73] on div "From: tkujawa@waterloo.il.us content_copy" at bounding box center [273, 75] width 313 height 8
click at [224, 75] on mat-icon "content_copy" at bounding box center [227, 75] width 6 height 6
click at [419, 43] on button "close Close" at bounding box center [423, 44] width 9 height 9
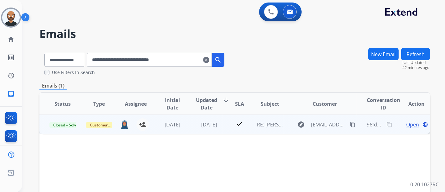
click at [408, 123] on span "Open" at bounding box center [412, 125] width 13 height 8
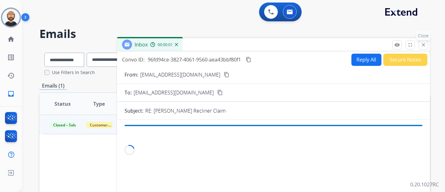
click at [425, 44] on mat-icon "close" at bounding box center [424, 45] width 6 height 6
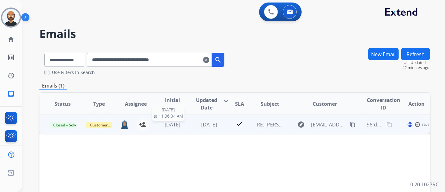
click at [179, 123] on span "[DATE]" at bounding box center [173, 124] width 16 height 7
click at [406, 123] on span "Open" at bounding box center [412, 124] width 13 height 8
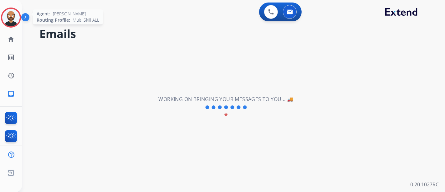
click at [9, 18] on img at bounding box center [11, 18] width 18 height 18
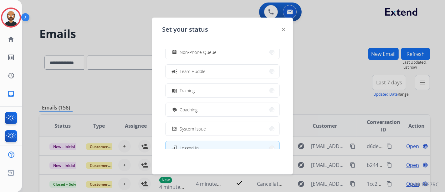
scroll to position [99, 0]
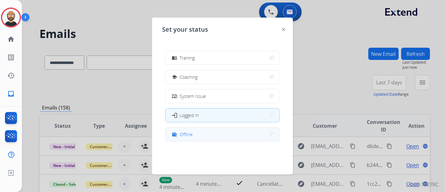
click at [194, 134] on button "work_off Offline" at bounding box center [223, 133] width 114 height 13
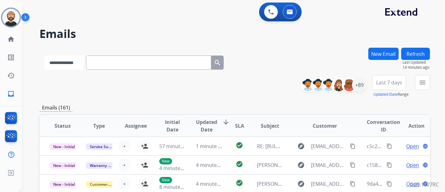
drag, startPoint x: 150, startPoint y: 64, endPoint x: 66, endPoint y: 60, distance: 83.4
click at [66, 60] on select "**********" at bounding box center [63, 62] width 39 height 14
select select "**********"
click at [44, 55] on select "**********" at bounding box center [63, 62] width 39 height 14
paste input "**********"
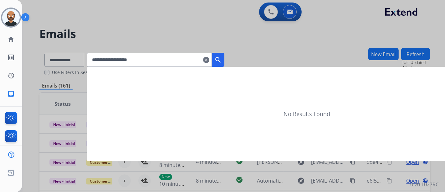
click at [222, 56] on mat-icon "search" at bounding box center [219, 60] width 8 height 8
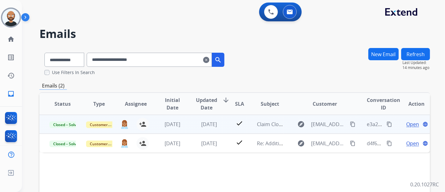
click at [408, 124] on span "Open" at bounding box center [412, 124] width 13 height 8
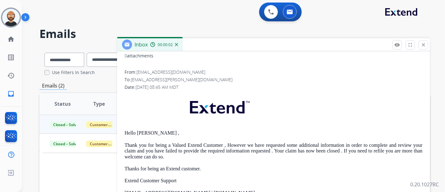
scroll to position [77, 0]
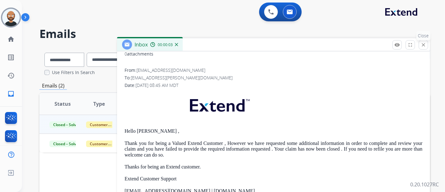
click at [422, 46] on mat-icon "close" at bounding box center [424, 45] width 6 height 6
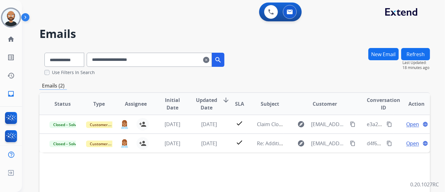
click at [165, 65] on input "**********" at bounding box center [149, 60] width 125 height 14
paste input "**"
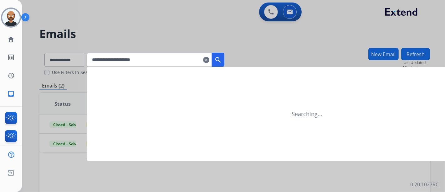
click at [222, 56] on mat-icon "search" at bounding box center [219, 60] width 8 height 8
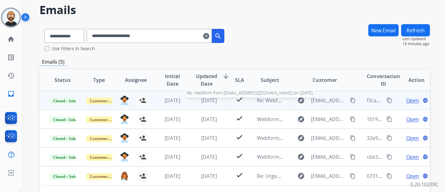
scroll to position [35, 0]
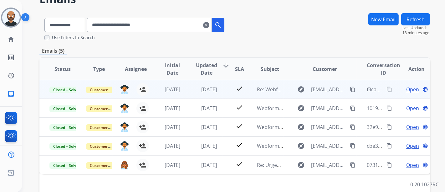
click at [407, 87] on span "Open" at bounding box center [412, 89] width 13 height 8
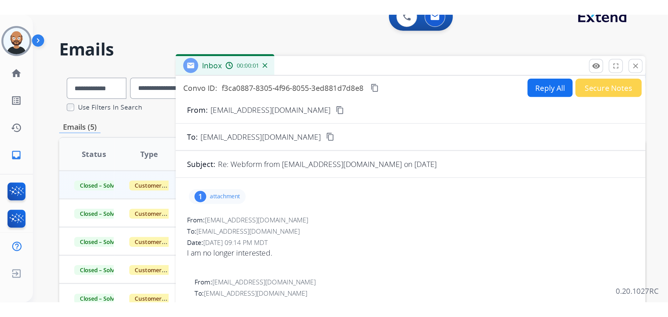
scroll to position [0, 0]
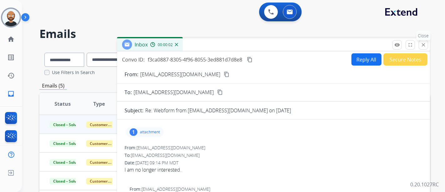
click at [427, 42] on button "close Close" at bounding box center [423, 44] width 9 height 9
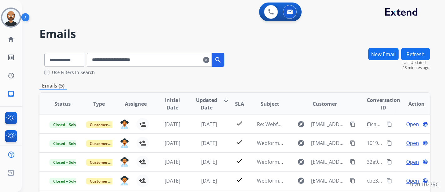
click at [131, 60] on input "**********" at bounding box center [149, 60] width 125 height 14
paste input "text"
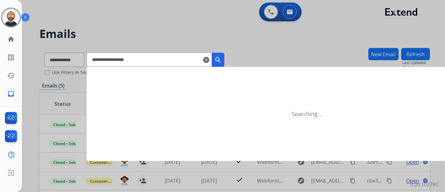
type input "**********"
click at [222, 58] on mat-icon "search" at bounding box center [219, 60] width 8 height 8
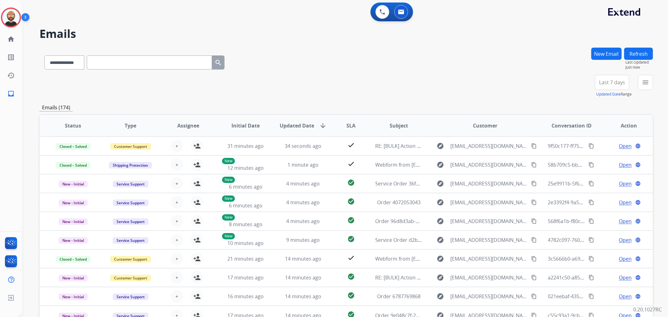
click at [600, 83] on span "Last 7 days" at bounding box center [612, 82] width 26 height 3
click at [613, 159] on div "Last 90 days" at bounding box center [610, 158] width 34 height 9
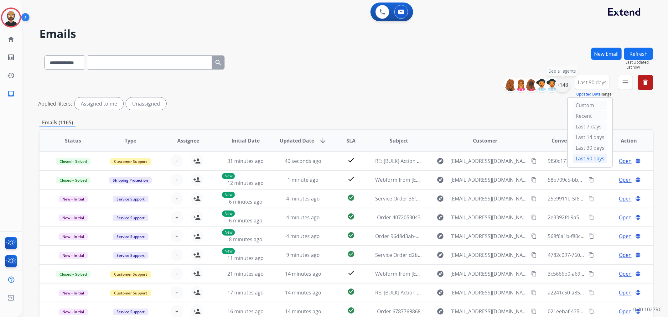
click at [563, 84] on div "+148" at bounding box center [562, 84] width 15 height 15
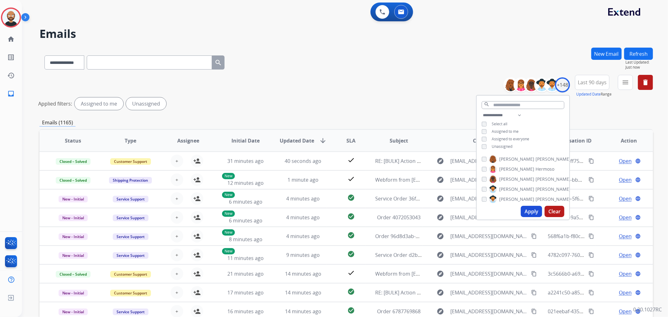
click at [498, 129] on span "Assigned to me" at bounding box center [505, 131] width 27 height 5
click at [497, 148] on span "Unassigned" at bounding box center [502, 146] width 21 height 5
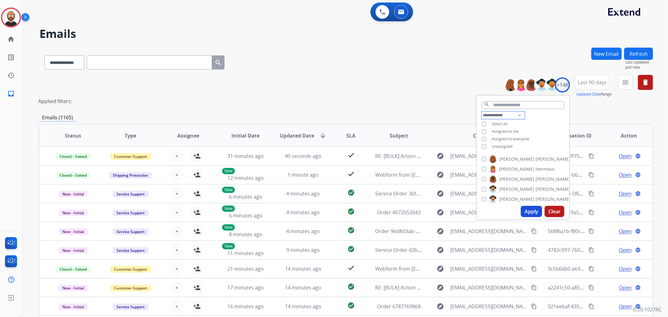
click at [493, 115] on select "**********" at bounding box center [503, 115] width 43 height 8
select select "**********"
click at [482, 111] on select "**********" at bounding box center [503, 115] width 43 height 8
click at [534, 210] on button "Apply" at bounding box center [531, 211] width 21 height 11
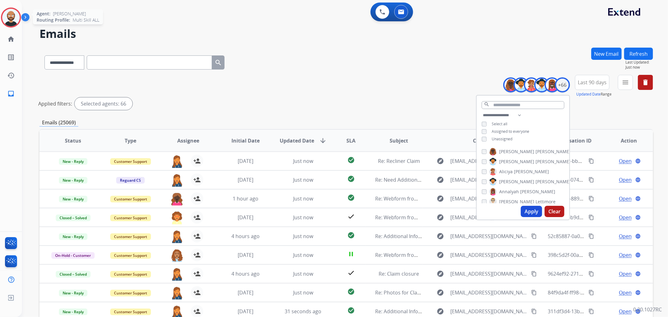
click at [11, 19] on img at bounding box center [11, 18] width 18 height 18
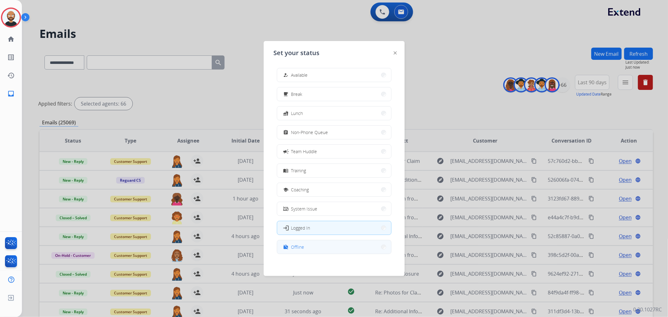
click at [318, 242] on button "work_off Offline" at bounding box center [334, 246] width 114 height 13
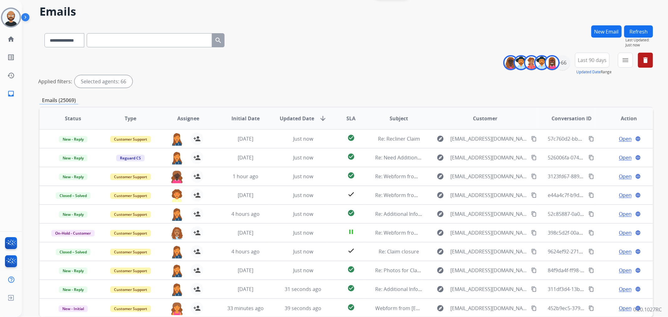
scroll to position [35, 0]
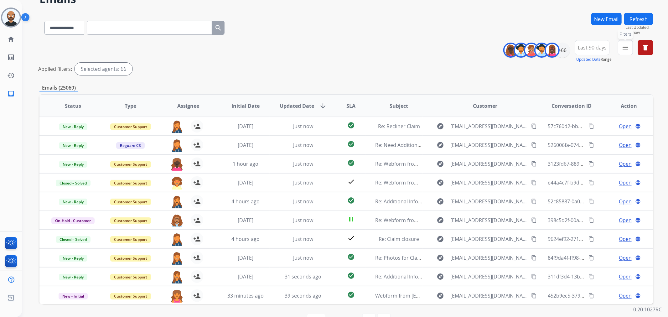
click at [623, 52] on button "menu Filters" at bounding box center [625, 47] width 15 height 15
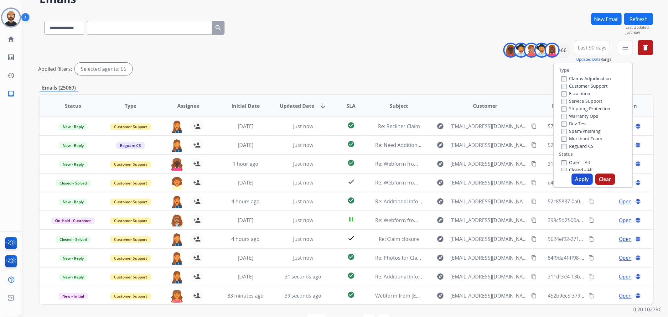
click at [579, 108] on label "Shipping Protection" at bounding box center [586, 109] width 49 height 6
click at [577, 86] on label "Customer Support" at bounding box center [585, 86] width 46 height 6
click at [576, 145] on label "Reguard CS" at bounding box center [578, 146] width 32 height 6
click at [578, 152] on label "New - Reply" at bounding box center [578, 150] width 33 height 6
click at [578, 181] on button "Apply" at bounding box center [582, 178] width 21 height 11
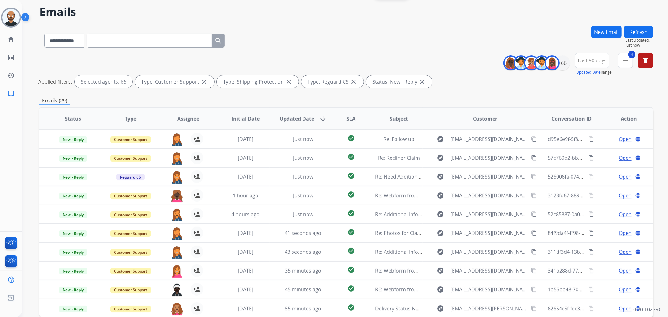
scroll to position [54, 0]
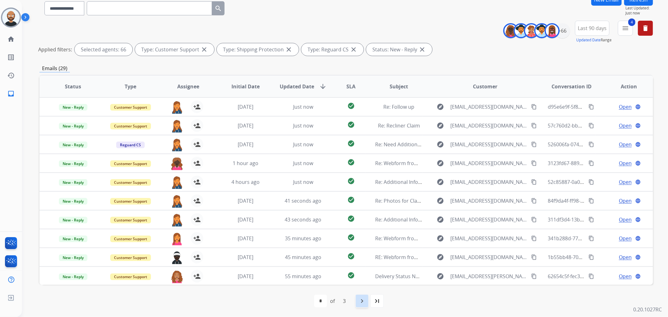
click at [363, 302] on mat-icon "navigate_next" at bounding box center [362, 301] width 8 height 8
click at [378, 298] on mat-icon "navigate_next" at bounding box center [376, 301] width 8 height 8
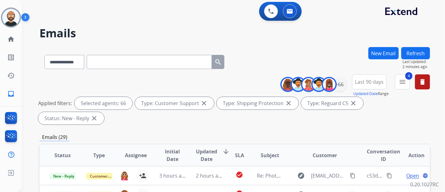
scroll to position [0, 0]
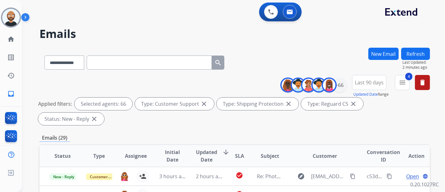
click at [421, 82] on mat-icon "delete" at bounding box center [423, 83] width 8 height 8
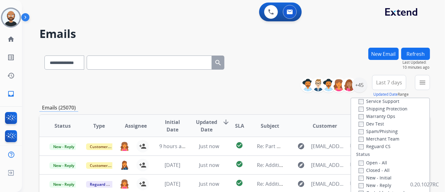
click at [118, 60] on input "text" at bounding box center [149, 62] width 125 height 14
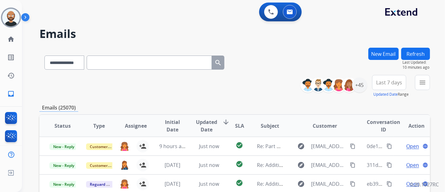
paste input "**********"
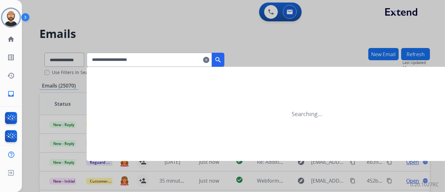
type input "**********"
click at [222, 60] on mat-icon "search" at bounding box center [219, 60] width 8 height 8
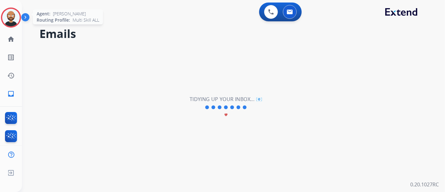
click at [13, 18] on img at bounding box center [11, 18] width 18 height 18
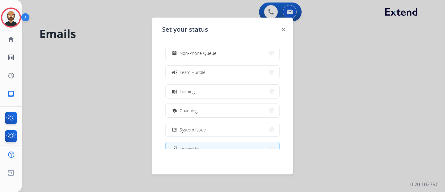
scroll to position [99, 0]
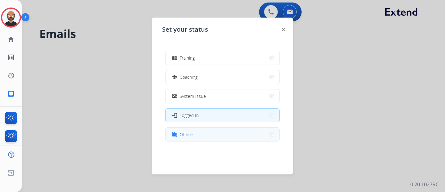
click at [211, 135] on button "work_off Offline" at bounding box center [223, 133] width 114 height 13
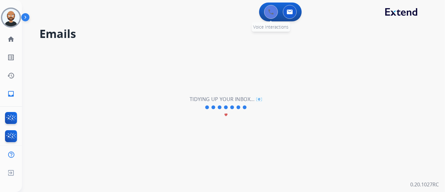
click at [271, 11] on img at bounding box center [271, 12] width 6 height 6
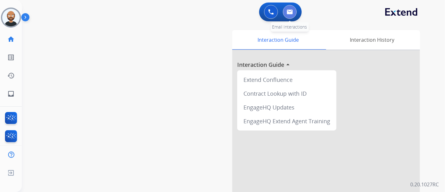
click at [288, 11] on img at bounding box center [290, 11] width 6 height 5
select select "**********"
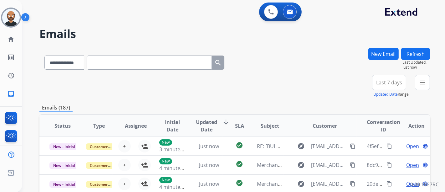
paste input "**********"
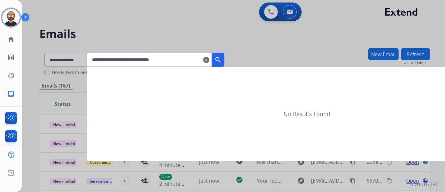
click at [222, 59] on button "search" at bounding box center [218, 60] width 13 height 14
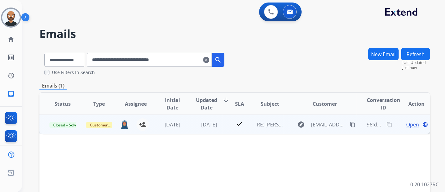
click at [407, 122] on span "Open" at bounding box center [412, 125] width 13 height 8
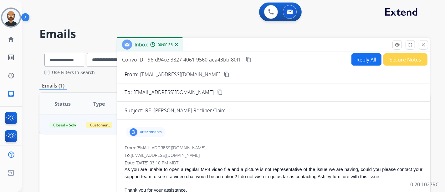
click at [224, 73] on mat-icon "content_copy" at bounding box center [227, 74] width 6 height 6
click at [425, 44] on mat-icon "close" at bounding box center [424, 45] width 6 height 6
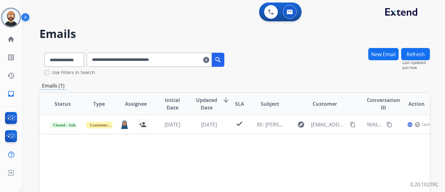
click at [138, 60] on input "**********" at bounding box center [149, 60] width 125 height 14
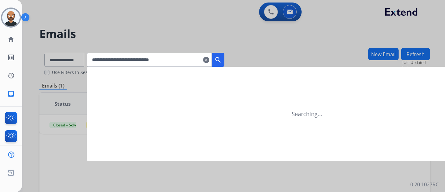
click at [222, 57] on mat-icon "search" at bounding box center [219, 60] width 8 height 8
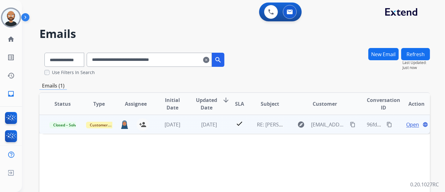
click at [408, 123] on span "Open" at bounding box center [412, 125] width 13 height 8
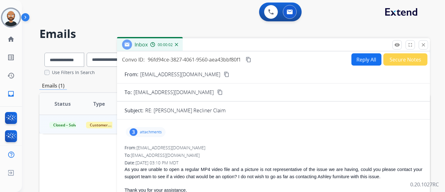
click at [224, 75] on mat-icon "content_copy" at bounding box center [227, 74] width 6 height 6
click at [420, 43] on button "close Close" at bounding box center [423, 44] width 9 height 9
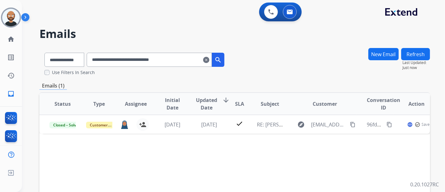
click at [168, 59] on input "**********" at bounding box center [149, 60] width 125 height 14
paste input "text"
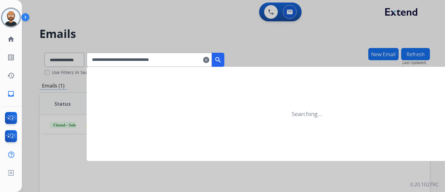
click at [222, 60] on mat-icon "search" at bounding box center [219, 60] width 8 height 8
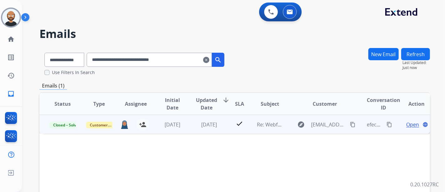
click at [406, 124] on span "Open" at bounding box center [412, 125] width 13 height 8
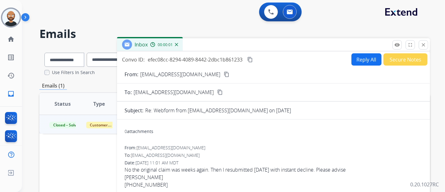
click at [224, 74] on mat-icon "content_copy" at bounding box center [227, 74] width 6 height 6
drag, startPoint x: 423, startPoint y: 45, endPoint x: 364, endPoint y: 60, distance: 61.7
click at [423, 45] on mat-icon "close" at bounding box center [424, 45] width 6 height 6
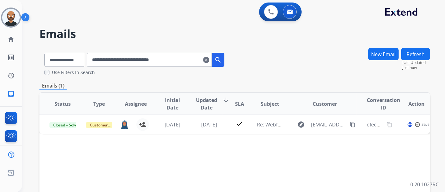
click at [181, 59] on input "**********" at bounding box center [149, 60] width 125 height 14
paste input "text"
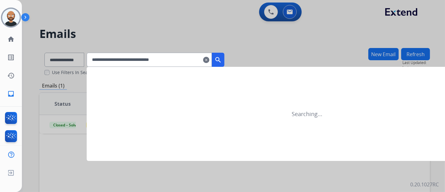
click at [222, 58] on mat-icon "search" at bounding box center [219, 60] width 8 height 8
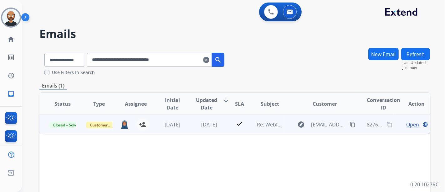
click at [411, 124] on span "Open" at bounding box center [412, 125] width 13 height 8
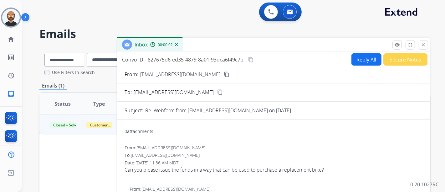
click at [224, 73] on mat-icon "content_copy" at bounding box center [227, 74] width 6 height 6
click at [424, 44] on mat-icon "close" at bounding box center [424, 45] width 6 height 6
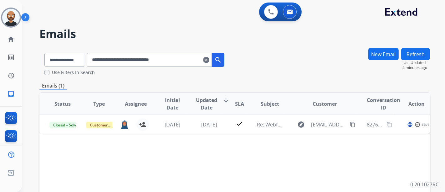
click at [158, 58] on input "**********" at bounding box center [149, 60] width 125 height 14
paste input "text"
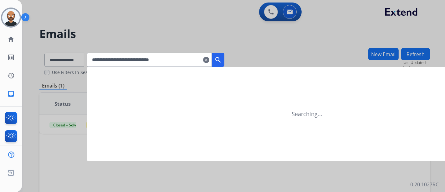
click at [222, 60] on mat-icon "search" at bounding box center [219, 60] width 8 height 8
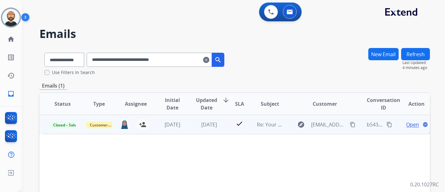
click at [409, 122] on span "Open" at bounding box center [412, 125] width 13 height 8
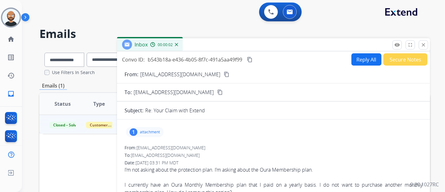
click at [224, 73] on mat-icon "content_copy" at bounding box center [227, 74] width 6 height 6
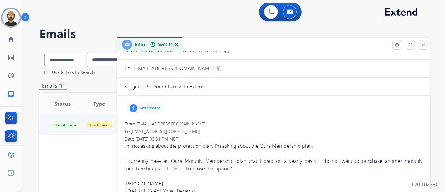
scroll to position [35, 0]
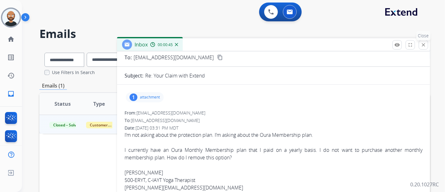
click at [422, 45] on mat-icon "close" at bounding box center [424, 45] width 6 height 6
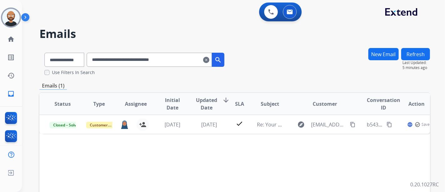
click at [161, 59] on input "**********" at bounding box center [149, 60] width 125 height 14
paste input "text"
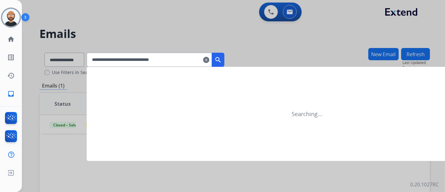
click at [222, 57] on mat-icon "search" at bounding box center [219, 60] width 8 height 8
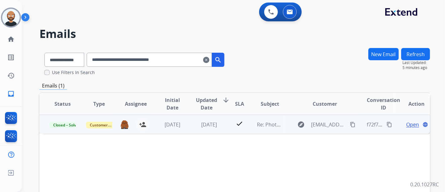
click at [407, 126] on span "Open" at bounding box center [412, 125] width 13 height 8
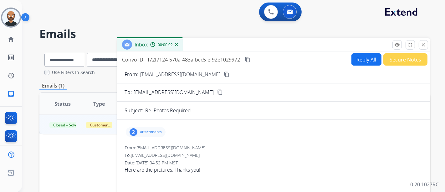
click at [226, 74] on mat-icon "content_copy" at bounding box center [227, 74] width 6 height 6
click at [421, 45] on mat-icon "close" at bounding box center [424, 45] width 6 height 6
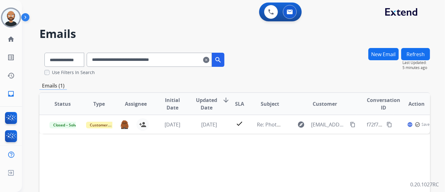
click at [188, 60] on input "**********" at bounding box center [149, 60] width 125 height 14
paste input "text"
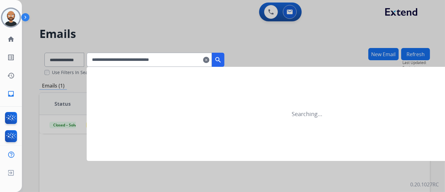
click at [225, 61] on button "search" at bounding box center [218, 60] width 13 height 14
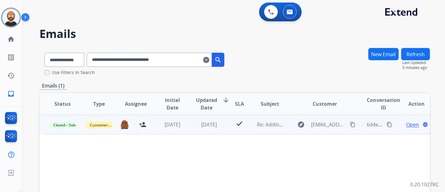
click at [406, 122] on span "Open" at bounding box center [412, 125] width 13 height 8
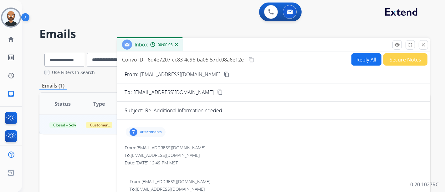
click at [224, 74] on mat-icon "content_copy" at bounding box center [227, 74] width 6 height 6
drag, startPoint x: 422, startPoint y: 45, endPoint x: 334, endPoint y: 79, distance: 94.1
click at [422, 45] on mat-icon "close" at bounding box center [424, 45] width 6 height 6
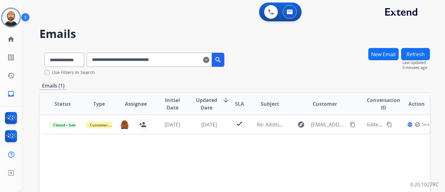
click at [140, 60] on input "**********" at bounding box center [149, 60] width 125 height 14
paste input "text"
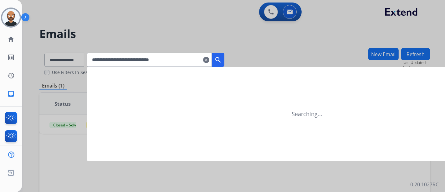
click at [222, 60] on mat-icon "search" at bounding box center [219, 60] width 8 height 8
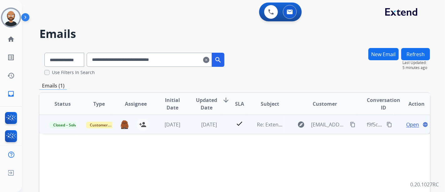
click at [406, 123] on span "Open" at bounding box center [412, 125] width 13 height 8
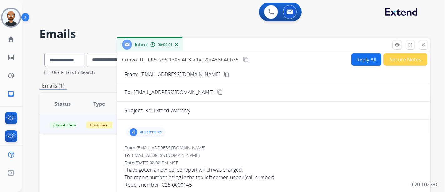
click at [224, 72] on mat-icon "content_copy" at bounding box center [227, 74] width 6 height 6
drag, startPoint x: 421, startPoint y: 45, endPoint x: 403, endPoint y: 50, distance: 18.9
click at [421, 45] on mat-icon "close" at bounding box center [424, 45] width 6 height 6
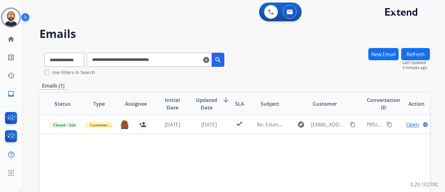
click at [186, 59] on input "**********" at bounding box center [149, 60] width 125 height 14
paste input "text"
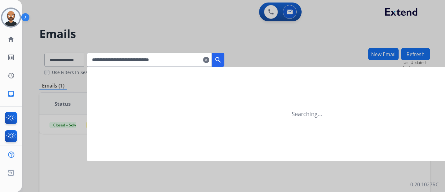
click at [222, 59] on mat-icon "search" at bounding box center [219, 60] width 8 height 8
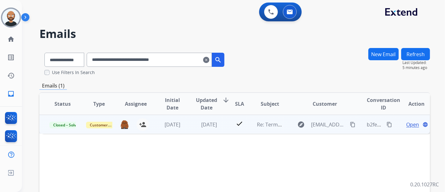
click at [406, 125] on span "Open" at bounding box center [412, 125] width 13 height 8
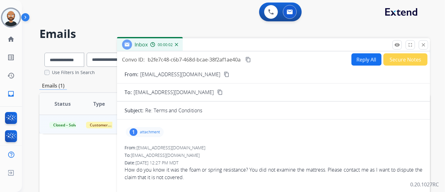
click at [224, 75] on mat-icon "content_copy" at bounding box center [227, 74] width 6 height 6
drag, startPoint x: 423, startPoint y: 44, endPoint x: 318, endPoint y: 81, distance: 111.3
click at [423, 44] on mat-icon "close" at bounding box center [424, 45] width 6 height 6
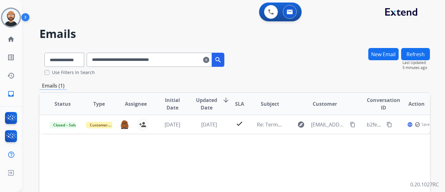
click at [164, 64] on input "**********" at bounding box center [149, 60] width 125 height 14
paste input "text"
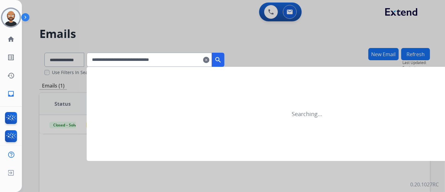
click at [222, 58] on mat-icon "search" at bounding box center [219, 60] width 8 height 8
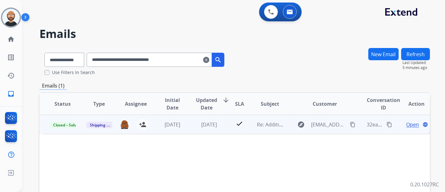
click at [406, 124] on span "Open" at bounding box center [412, 125] width 13 height 8
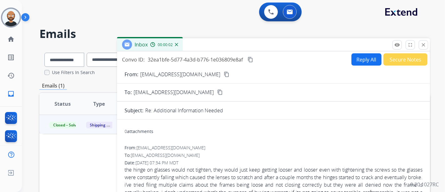
click at [224, 73] on mat-icon "content_copy" at bounding box center [227, 74] width 6 height 6
click at [420, 44] on button "close Close" at bounding box center [423, 44] width 9 height 9
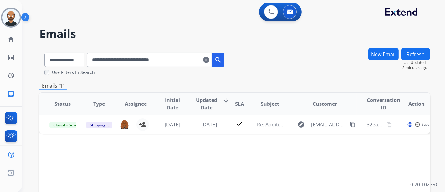
click at [174, 62] on input "**********" at bounding box center [149, 60] width 125 height 14
paste input "text"
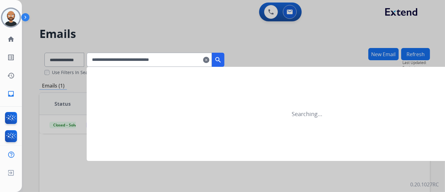
click at [222, 57] on mat-icon "search" at bounding box center [219, 60] width 8 height 8
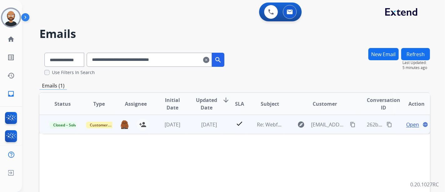
click at [410, 122] on span "Open" at bounding box center [412, 125] width 13 height 8
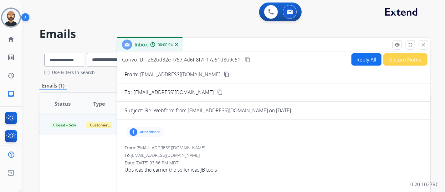
click at [224, 75] on mat-icon "content_copy" at bounding box center [227, 74] width 6 height 6
click at [423, 45] on mat-icon "close" at bounding box center [424, 45] width 6 height 6
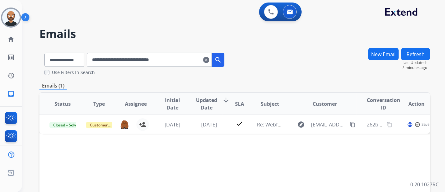
click at [140, 59] on input "**********" at bounding box center [149, 60] width 125 height 14
paste input "text"
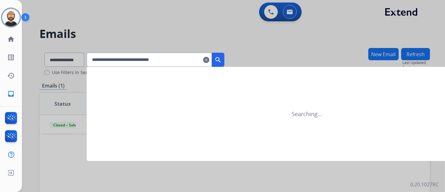
click at [222, 61] on mat-icon "search" at bounding box center [219, 60] width 8 height 8
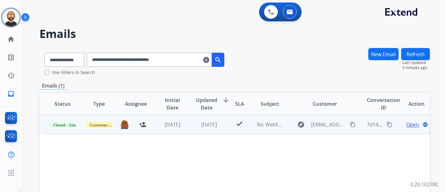
click at [406, 123] on span "Open" at bounding box center [412, 125] width 13 height 8
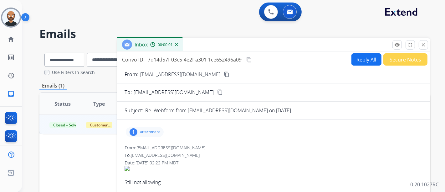
click at [224, 74] on mat-icon "content_copy" at bounding box center [227, 74] width 6 height 6
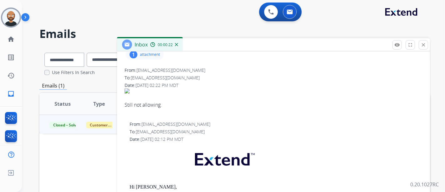
scroll to position [0, 0]
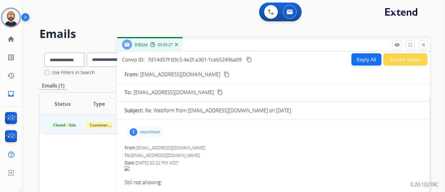
drag, startPoint x: 424, startPoint y: 44, endPoint x: 282, endPoint y: 92, distance: 150.1
click at [424, 44] on mat-icon "close" at bounding box center [424, 45] width 6 height 6
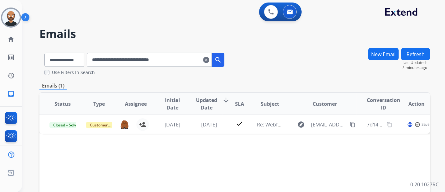
click at [133, 61] on input "**********" at bounding box center [149, 60] width 125 height 14
paste input "text"
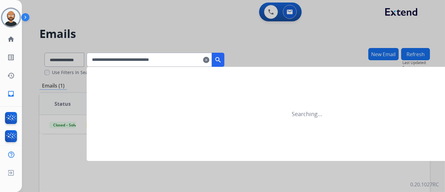
click at [222, 60] on mat-icon "search" at bounding box center [219, 60] width 8 height 8
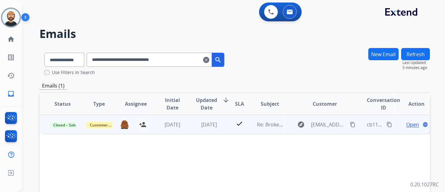
click at [409, 124] on span "Open" at bounding box center [412, 125] width 13 height 8
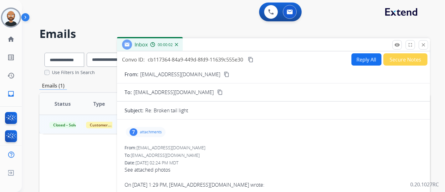
click at [224, 73] on mat-icon "content_copy" at bounding box center [227, 74] width 6 height 6
click at [209, 75] on div "From: kennyalgien@hotmail.com content_copy" at bounding box center [273, 74] width 313 height 8
click at [224, 75] on mat-icon "content_copy" at bounding box center [227, 74] width 6 height 6
drag, startPoint x: 427, startPoint y: 44, endPoint x: 388, endPoint y: 56, distance: 39.9
click at [426, 44] on mat-icon "close" at bounding box center [424, 45] width 6 height 6
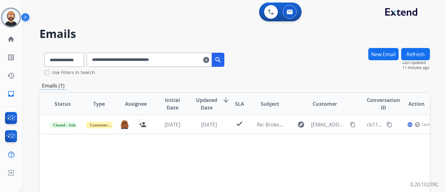
click at [175, 58] on input "**********" at bounding box center [149, 60] width 125 height 14
paste input "text"
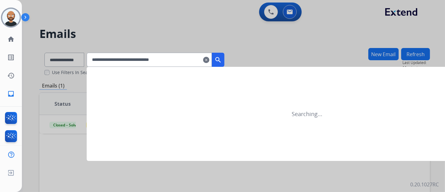
click at [222, 57] on mat-icon "search" at bounding box center [219, 60] width 8 height 8
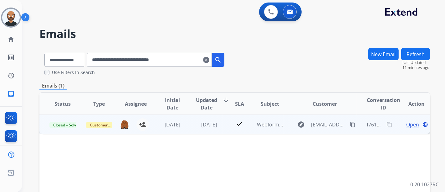
click at [406, 122] on span "Open" at bounding box center [412, 125] width 13 height 8
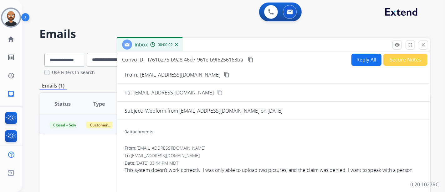
click at [224, 74] on mat-icon "content_copy" at bounding box center [227, 75] width 6 height 6
drag, startPoint x: 422, startPoint y: 48, endPoint x: 417, endPoint y: 48, distance: 5.0
click at [422, 48] on button "close Close" at bounding box center [423, 44] width 9 height 9
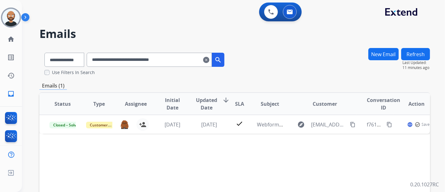
click at [168, 55] on input "**********" at bounding box center [149, 60] width 125 height 14
paste input "text"
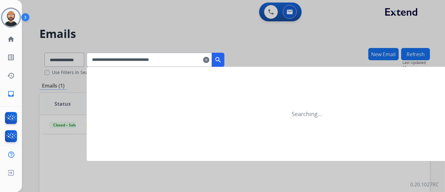
click at [222, 58] on mat-icon "search" at bounding box center [219, 60] width 8 height 8
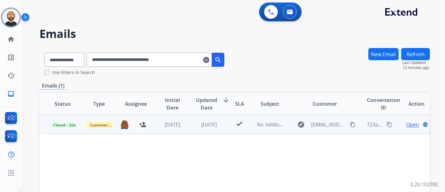
click at [406, 125] on span "Open" at bounding box center [412, 125] width 13 height 8
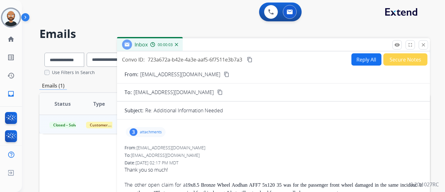
click at [224, 74] on mat-icon "content_copy" at bounding box center [227, 74] width 6 height 6
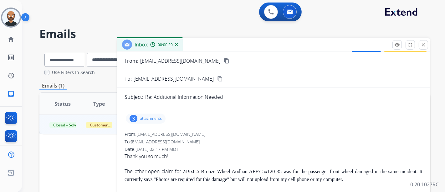
scroll to position [35, 0]
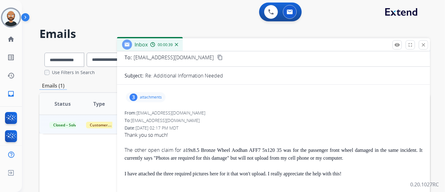
drag, startPoint x: 424, startPoint y: 43, endPoint x: 301, endPoint y: 63, distance: 124.0
click at [424, 43] on mat-icon "close" at bounding box center [424, 45] width 6 height 6
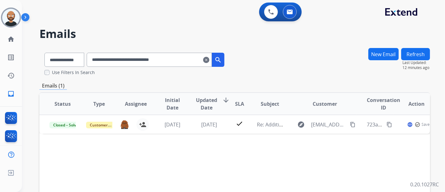
click at [162, 59] on input "**********" at bounding box center [149, 60] width 125 height 14
paste input "text"
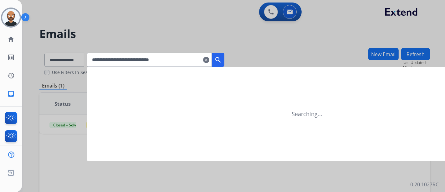
click at [222, 61] on mat-icon "search" at bounding box center [219, 60] width 8 height 8
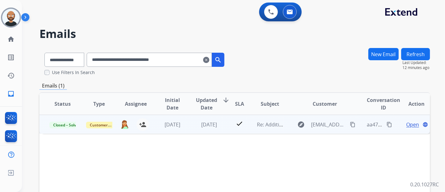
click at [406, 122] on span "Open" at bounding box center [412, 125] width 13 height 8
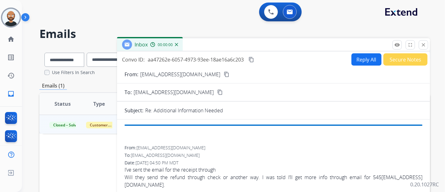
click at [224, 74] on mat-icon "content_copy" at bounding box center [227, 74] width 6 height 6
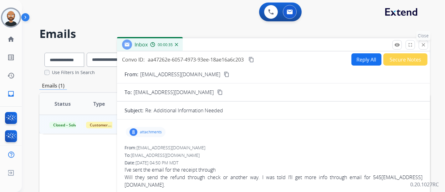
click at [420, 47] on button "close Close" at bounding box center [423, 44] width 9 height 9
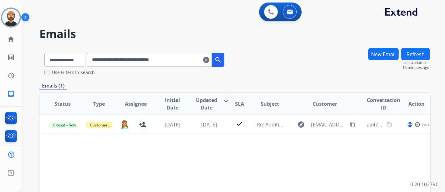
click at [165, 58] on input "**********" at bounding box center [149, 60] width 125 height 14
paste input "text"
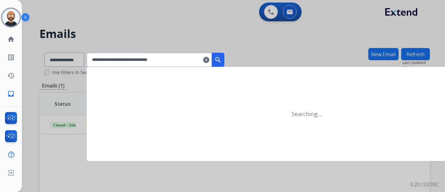
click at [222, 61] on mat-icon "search" at bounding box center [219, 60] width 8 height 8
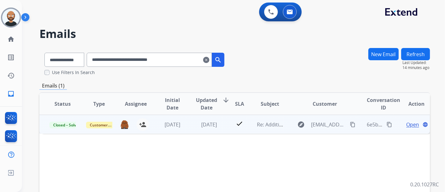
click at [408, 124] on span "Open" at bounding box center [412, 125] width 13 height 8
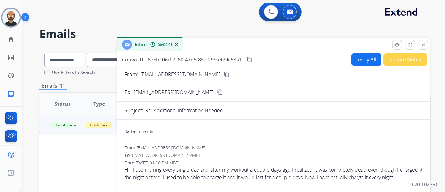
click at [224, 74] on mat-icon "content_copy" at bounding box center [227, 74] width 6 height 6
drag, startPoint x: 424, startPoint y: 45, endPoint x: 421, endPoint y: 45, distance: 3.1
click at [424, 45] on mat-icon "close" at bounding box center [424, 45] width 6 height 6
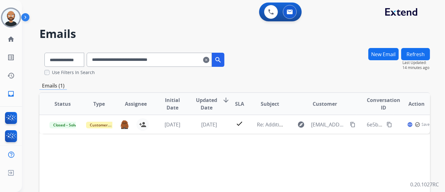
click at [180, 56] on input "**********" at bounding box center [149, 60] width 125 height 14
paste input "*"
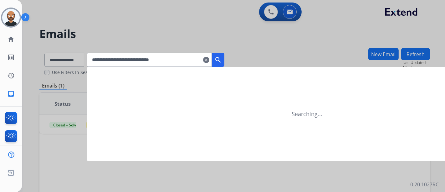
click at [225, 60] on button "search" at bounding box center [218, 60] width 13 height 14
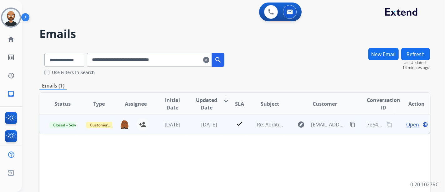
click at [406, 123] on span "Open" at bounding box center [412, 125] width 13 height 8
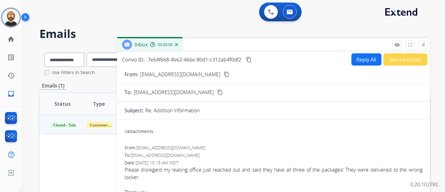
click at [251, 60] on mat-icon "content_copy" at bounding box center [249, 60] width 6 height 6
click at [224, 76] on mat-icon "content_copy" at bounding box center [227, 74] width 6 height 6
click at [424, 45] on mat-icon "close" at bounding box center [424, 45] width 6 height 6
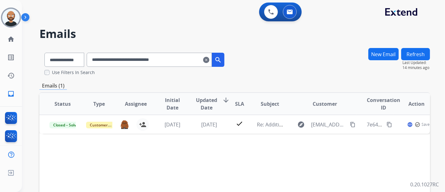
click at [160, 60] on input "**********" at bounding box center [149, 60] width 125 height 14
paste input "text"
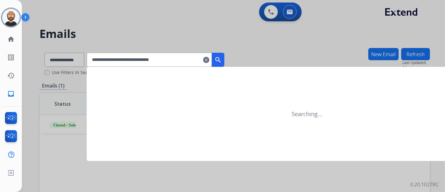
click at [222, 57] on mat-icon "search" at bounding box center [219, 60] width 8 height 8
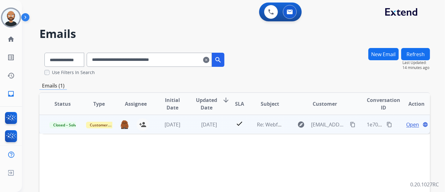
click at [408, 123] on span "Open" at bounding box center [412, 125] width 13 height 8
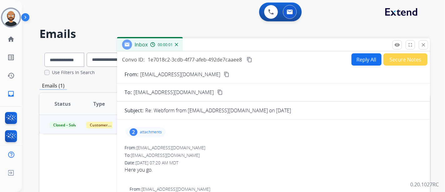
click at [224, 75] on mat-icon "content_copy" at bounding box center [227, 74] width 6 height 6
click at [421, 44] on mat-icon "close" at bounding box center [424, 45] width 6 height 6
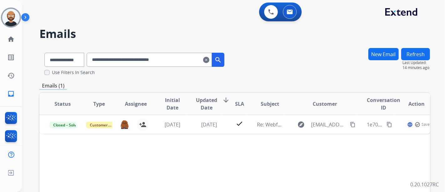
click at [172, 61] on input "**********" at bounding box center [149, 60] width 125 height 14
paste input "text"
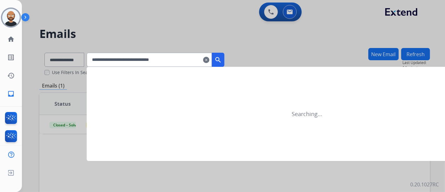
click at [222, 58] on mat-icon "search" at bounding box center [219, 60] width 8 height 8
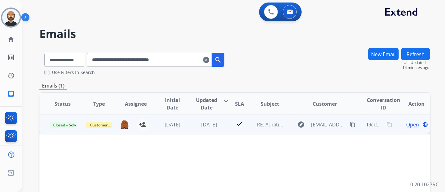
click at [409, 126] on span "Open" at bounding box center [412, 125] width 13 height 8
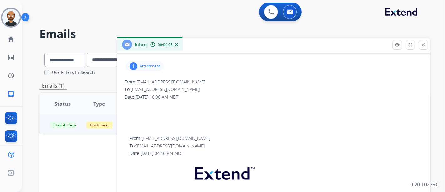
scroll to position [30, 0]
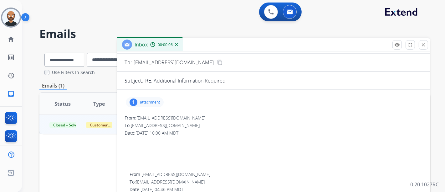
click at [143, 100] on p "attachment" at bounding box center [150, 102] width 20 height 5
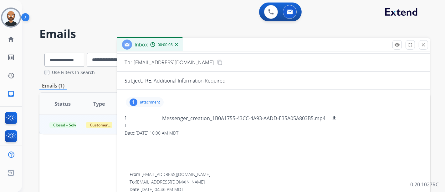
click at [156, 97] on div "1 attachment Messenger_creation_1B0A1755-43CC-4A93-AADD-E35A05A803B5.mp4 downlo…" at bounding box center [145, 102] width 38 height 10
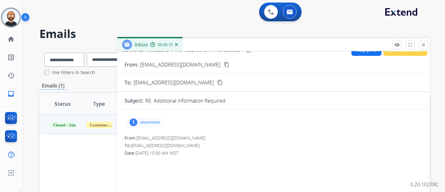
scroll to position [0, 0]
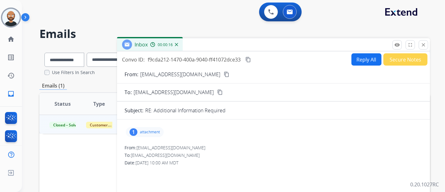
click at [223, 75] on button "content_copy" at bounding box center [227, 74] width 8 height 8
click at [427, 42] on button "close Close" at bounding box center [423, 44] width 9 height 9
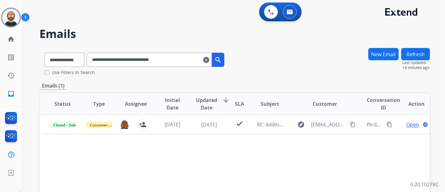
click at [151, 60] on input "**********" at bounding box center [149, 60] width 125 height 14
paste input "text"
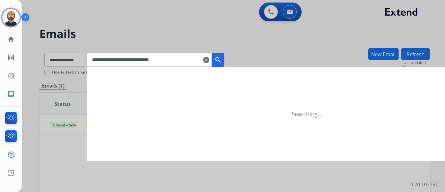
click at [222, 57] on mat-icon "search" at bounding box center [219, 60] width 8 height 8
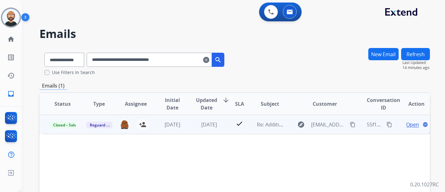
click at [406, 125] on span "Open" at bounding box center [412, 125] width 13 height 8
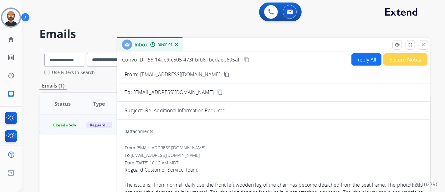
click at [224, 73] on mat-icon "content_copy" at bounding box center [227, 74] width 6 height 6
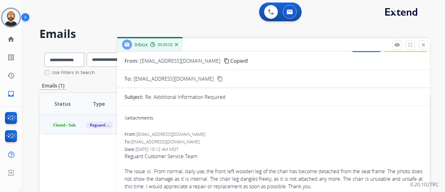
scroll to position [35, 0]
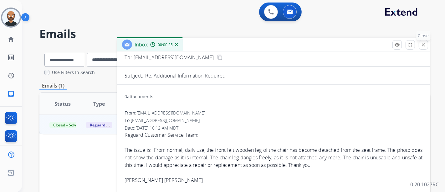
click at [425, 45] on mat-icon "close" at bounding box center [424, 45] width 6 height 6
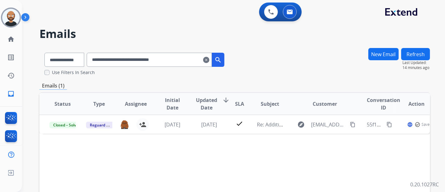
click at [177, 61] on input "**********" at bounding box center [149, 60] width 125 height 14
paste input "text"
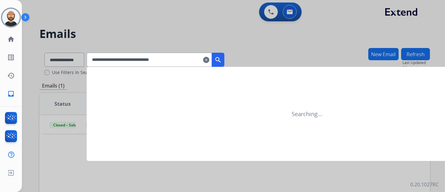
type input "**********"
click at [222, 58] on mat-icon "search" at bounding box center [219, 60] width 8 height 8
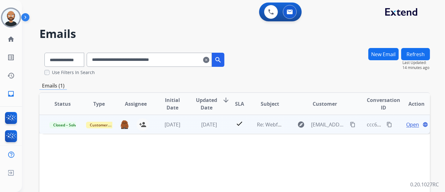
click at [408, 123] on span "Open" at bounding box center [412, 125] width 13 height 8
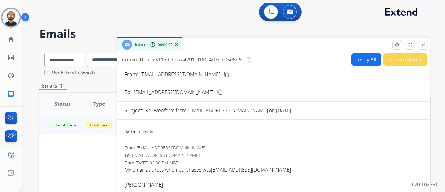
click at [224, 74] on mat-icon "content_copy" at bounding box center [227, 74] width 6 height 6
drag, startPoint x: 277, startPoint y: 169, endPoint x: 214, endPoint y: 170, distance: 63.3
click at [214, 170] on div "My email address when purchases was robertvalverde1@gmail.com" at bounding box center [274, 170] width 298 height 8
copy link "robertvalverde1@gmail.com"
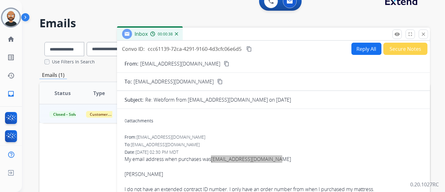
scroll to position [0, 0]
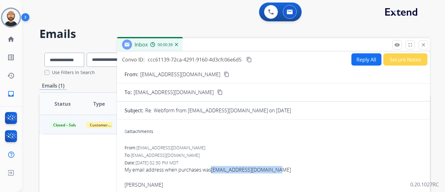
click at [355, 59] on button "Reply All" at bounding box center [367, 59] width 30 height 12
select select "**********"
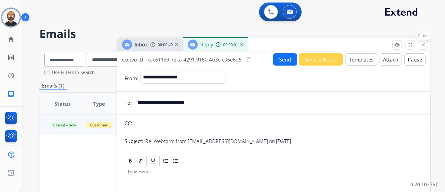
click at [424, 44] on mat-icon "close" at bounding box center [424, 45] width 6 height 6
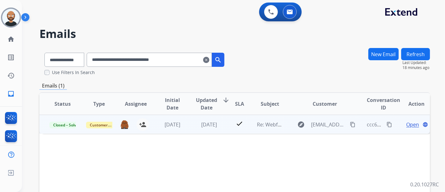
click at [411, 127] on span "Open" at bounding box center [412, 125] width 13 height 8
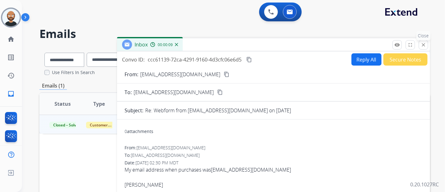
click at [421, 43] on mat-icon "close" at bounding box center [424, 45] width 6 height 6
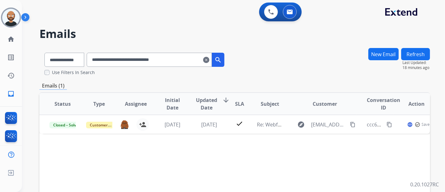
click at [151, 58] on input "**********" at bounding box center [149, 60] width 125 height 14
paste input "text"
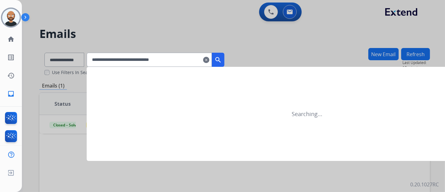
click at [222, 61] on mat-icon "search" at bounding box center [219, 60] width 8 height 8
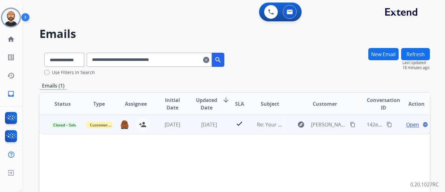
click at [408, 127] on span "Open" at bounding box center [412, 125] width 13 height 8
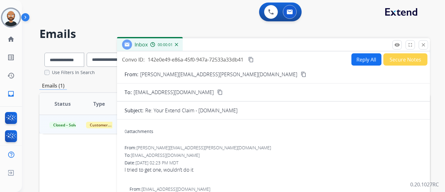
click at [301, 75] on mat-icon "content_copy" at bounding box center [304, 74] width 6 height 6
drag, startPoint x: 425, startPoint y: 47, endPoint x: 298, endPoint y: 69, distance: 128.9
click at [425, 47] on button "close Close" at bounding box center [423, 44] width 9 height 9
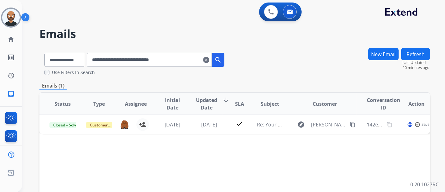
click at [187, 62] on input "**********" at bounding box center [149, 60] width 125 height 14
paste input "text"
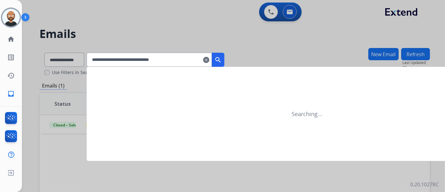
click at [222, 60] on mat-icon "search" at bounding box center [219, 60] width 8 height 8
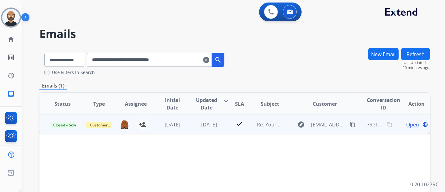
click at [407, 124] on span "Open" at bounding box center [412, 125] width 13 height 8
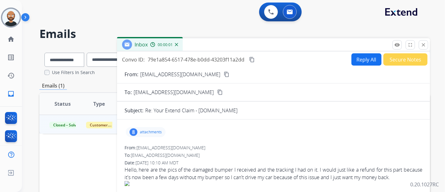
click at [224, 76] on mat-icon "content_copy" at bounding box center [227, 74] width 6 height 6
click at [422, 44] on mat-icon "close" at bounding box center [424, 45] width 6 height 6
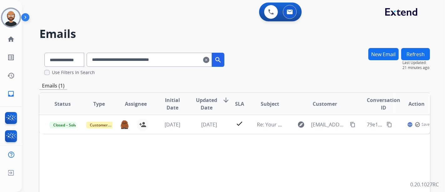
click at [151, 57] on input "**********" at bounding box center [149, 60] width 125 height 14
paste input "text"
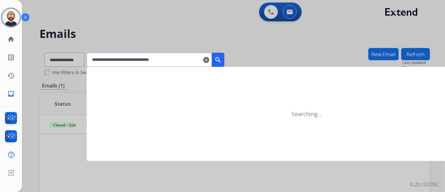
click at [222, 56] on mat-icon "search" at bounding box center [219, 60] width 8 height 8
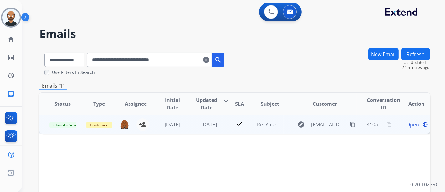
click at [411, 126] on span "Open" at bounding box center [412, 125] width 13 height 8
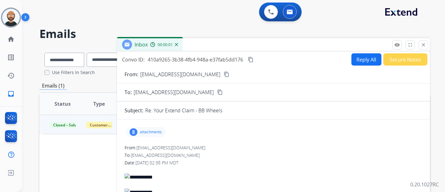
click at [224, 75] on mat-icon "content_copy" at bounding box center [227, 74] width 6 height 6
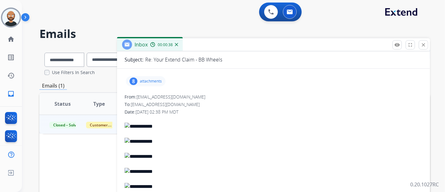
scroll to position [35, 0]
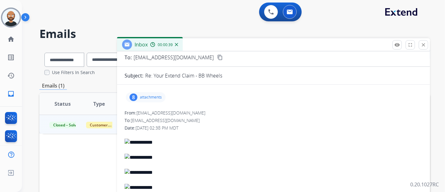
click at [153, 95] on p "attachments" at bounding box center [151, 97] width 22 height 5
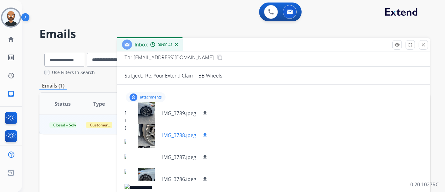
scroll to position [97, 0]
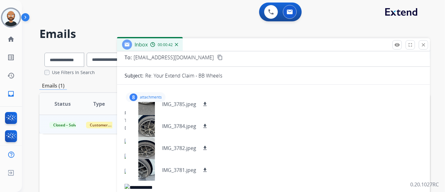
click at [252, 134] on div at bounding box center [274, 135] width 298 height 8
click at [154, 95] on p "attachments" at bounding box center [151, 97] width 22 height 5
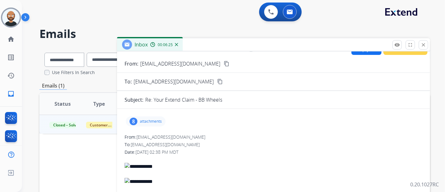
scroll to position [0, 0]
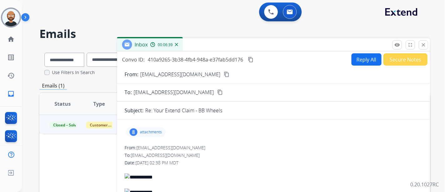
drag, startPoint x: 421, startPoint y: 45, endPoint x: 225, endPoint y: 76, distance: 197.9
click at [421, 45] on mat-icon "close" at bounding box center [424, 45] width 6 height 6
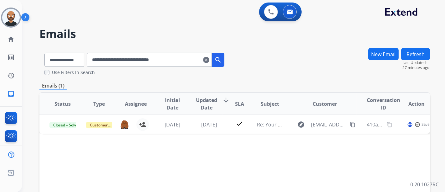
click at [168, 59] on input "**********" at bounding box center [149, 60] width 125 height 14
paste input "text"
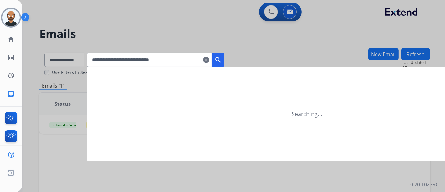
click at [225, 56] on button "search" at bounding box center [218, 60] width 13 height 14
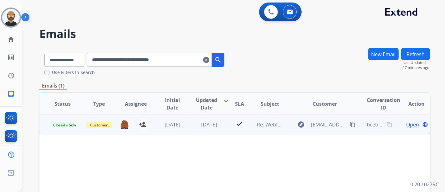
click at [405, 127] on td "Open language" at bounding box center [412, 124] width 37 height 19
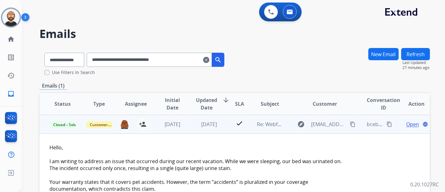
click at [413, 126] on span "Open" at bounding box center [412, 124] width 13 height 8
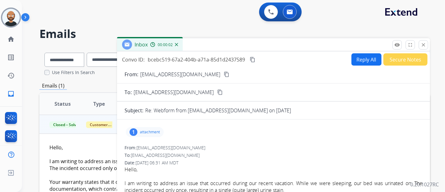
click at [224, 73] on mat-icon "content_copy" at bounding box center [227, 74] width 6 height 6
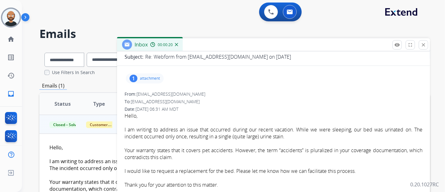
scroll to position [70, 0]
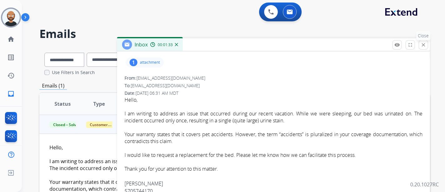
click at [422, 41] on button "close Close" at bounding box center [423, 44] width 9 height 9
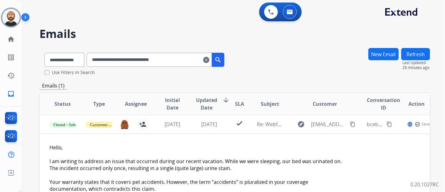
click at [177, 65] on input "**********" at bounding box center [149, 60] width 125 height 14
paste input "text"
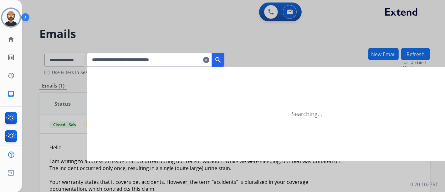
click at [222, 58] on mat-icon "search" at bounding box center [219, 60] width 8 height 8
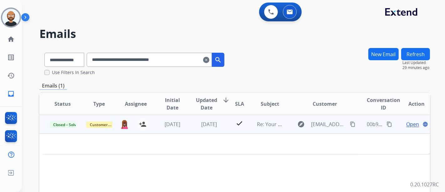
click at [407, 124] on span "Open" at bounding box center [412, 124] width 13 height 8
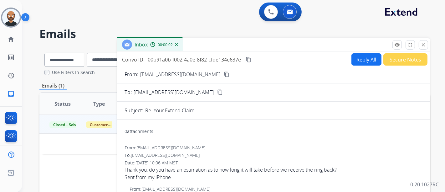
click at [224, 74] on mat-icon "content_copy" at bounding box center [227, 74] width 6 height 6
drag, startPoint x: 424, startPoint y: 42, endPoint x: 265, endPoint y: 67, distance: 161.4
click at [424, 42] on mat-icon "close" at bounding box center [424, 45] width 6 height 6
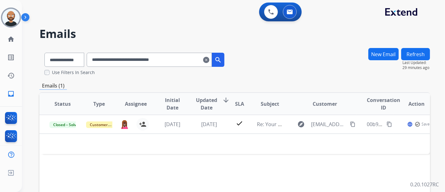
click at [184, 62] on input "**********" at bounding box center [149, 60] width 125 height 14
paste input "text"
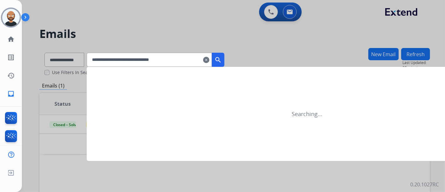
click at [222, 58] on mat-icon "search" at bounding box center [219, 60] width 8 height 8
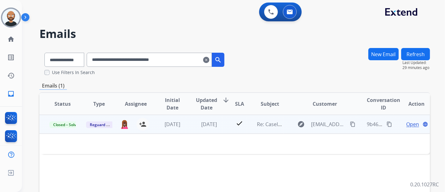
click at [406, 125] on span "Open" at bounding box center [412, 124] width 13 height 8
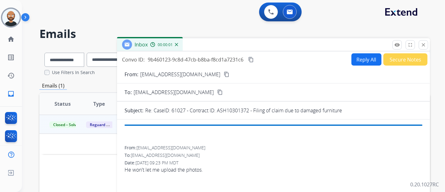
click at [224, 74] on mat-icon "content_copy" at bounding box center [227, 74] width 6 height 6
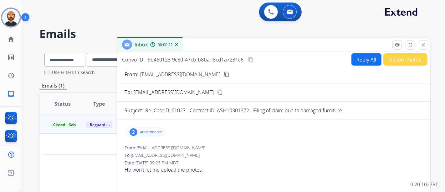
drag, startPoint x: 422, startPoint y: 42, endPoint x: 376, endPoint y: 60, distance: 49.7
click at [422, 42] on button "close Close" at bounding box center [423, 44] width 9 height 9
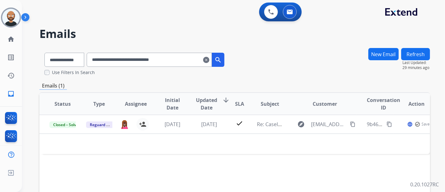
click at [143, 64] on input "**********" at bounding box center [149, 60] width 125 height 14
paste input "text"
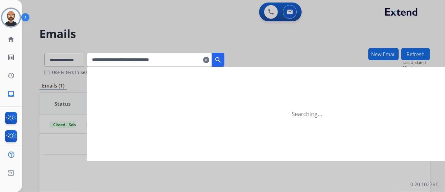
click at [222, 60] on mat-icon "search" at bounding box center [219, 60] width 8 height 8
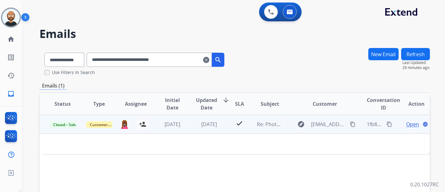
click at [409, 124] on span "Open" at bounding box center [412, 124] width 13 height 8
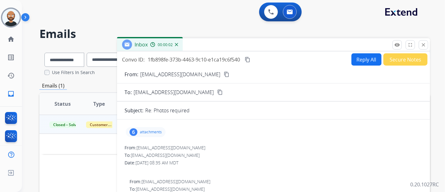
click at [224, 75] on mat-icon "content_copy" at bounding box center [227, 74] width 6 height 6
drag, startPoint x: 424, startPoint y: 46, endPoint x: 343, endPoint y: 78, distance: 87.0
click at [424, 46] on mat-icon "close" at bounding box center [424, 45] width 6 height 6
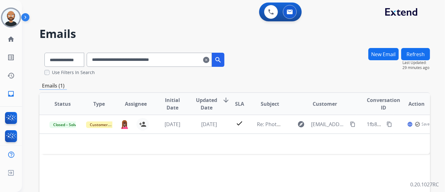
click at [144, 62] on input "**********" at bounding box center [149, 60] width 125 height 14
paste input "text"
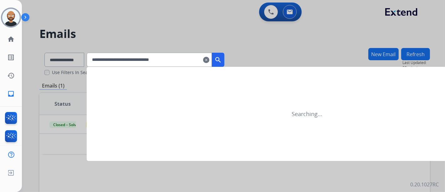
click at [222, 57] on mat-icon "search" at bounding box center [219, 60] width 8 height 8
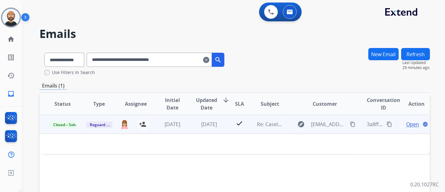
click at [408, 122] on span "Open" at bounding box center [412, 124] width 13 height 8
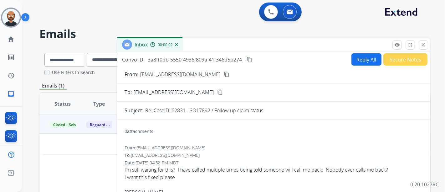
click at [224, 71] on mat-icon "content_copy" at bounding box center [227, 74] width 6 height 6
click at [420, 44] on button "close Close" at bounding box center [423, 44] width 9 height 9
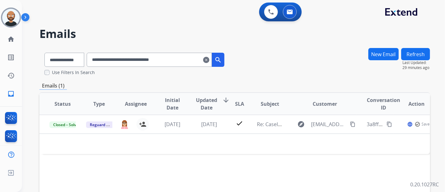
click at [195, 61] on input "**********" at bounding box center [149, 60] width 125 height 14
paste input "text"
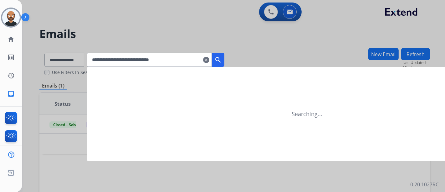
click at [222, 60] on mat-icon "search" at bounding box center [219, 60] width 8 height 8
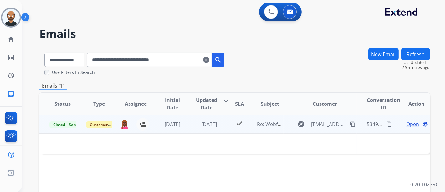
click at [404, 122] on div "Open language" at bounding box center [417, 124] width 26 height 8
click at [406, 124] on span "Open" at bounding box center [412, 125] width 13 height 8
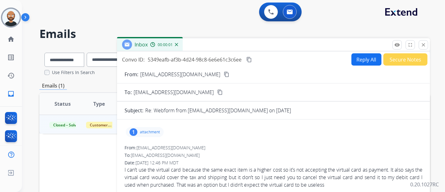
click at [224, 73] on mat-icon "content_copy" at bounding box center [227, 74] width 6 height 6
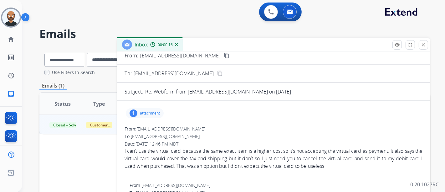
scroll to position [35, 0]
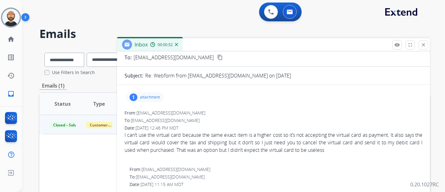
click at [423, 46] on mat-icon "close" at bounding box center [424, 45] width 6 height 6
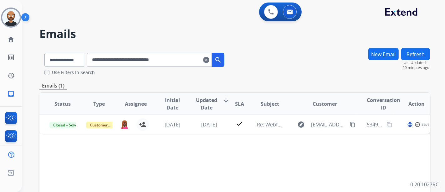
click at [172, 65] on input "**********" at bounding box center [149, 60] width 125 height 14
paste input "text"
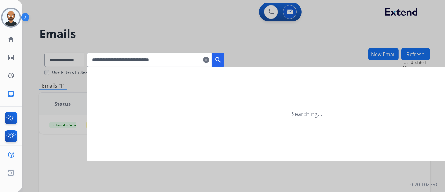
click at [222, 57] on mat-icon "search" at bounding box center [219, 60] width 8 height 8
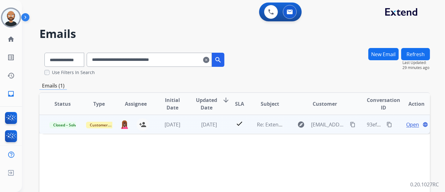
click at [404, 123] on div "Open language" at bounding box center [417, 125] width 26 height 8
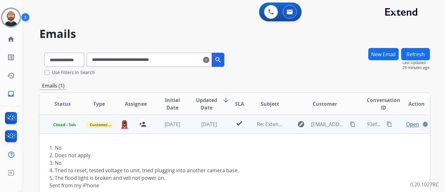
click at [350, 122] on mat-icon "content_copy" at bounding box center [353, 124] width 6 height 6
click at [408, 123] on span "Open" at bounding box center [412, 124] width 13 height 8
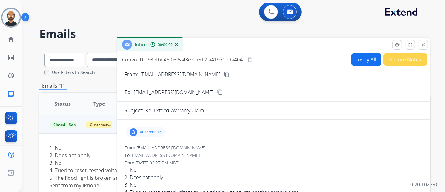
drag, startPoint x: 423, startPoint y: 45, endPoint x: 344, endPoint y: 74, distance: 83.8
click at [423, 45] on mat-icon "close" at bounding box center [424, 45] width 6 height 6
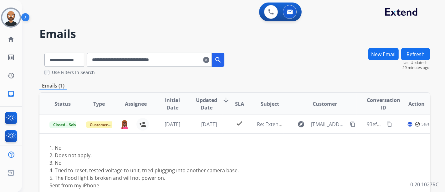
click at [170, 64] on input "**********" at bounding box center [149, 60] width 125 height 14
paste input "text"
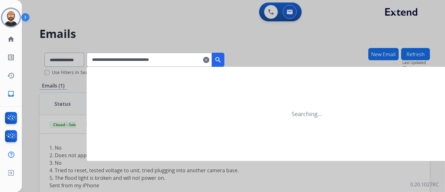
type input "**********"
click at [222, 58] on mat-icon "search" at bounding box center [219, 60] width 8 height 8
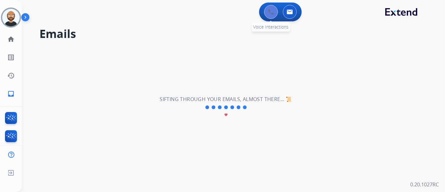
click at [269, 11] on img at bounding box center [271, 12] width 6 height 6
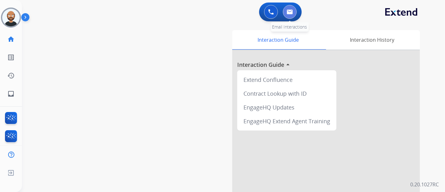
click at [293, 13] on img at bounding box center [290, 11] width 6 height 5
select select "**********"
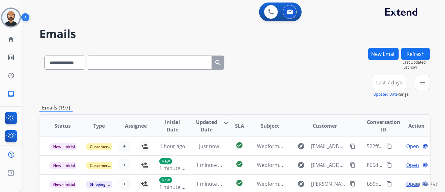
drag, startPoint x: 97, startPoint y: 64, endPoint x: 105, endPoint y: 67, distance: 8.1
click at [98, 64] on input "text" at bounding box center [149, 62] width 125 height 14
paste input "**********"
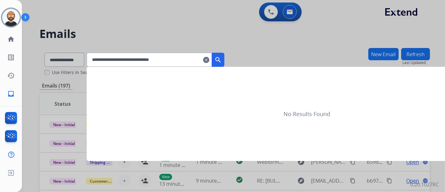
click at [222, 56] on mat-icon "search" at bounding box center [219, 60] width 8 height 8
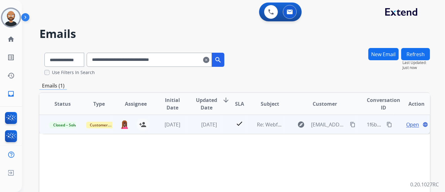
click at [410, 123] on span "Open" at bounding box center [412, 125] width 13 height 8
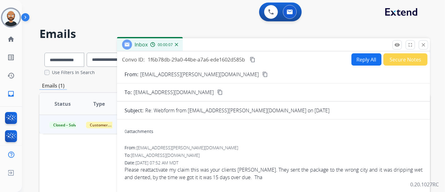
click at [262, 74] on mat-icon "content_copy" at bounding box center [265, 74] width 6 height 6
click at [422, 43] on mat-icon "close" at bounding box center [424, 45] width 6 height 6
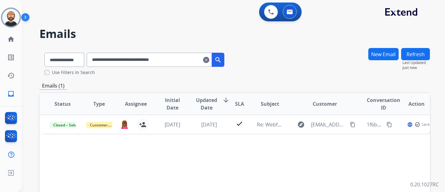
click at [164, 60] on input "**********" at bounding box center [149, 60] width 125 height 14
paste input "text"
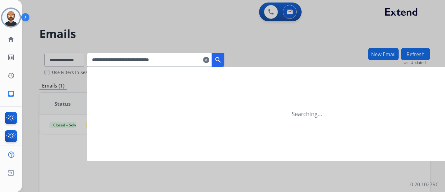
click at [222, 56] on mat-icon "search" at bounding box center [219, 60] width 8 height 8
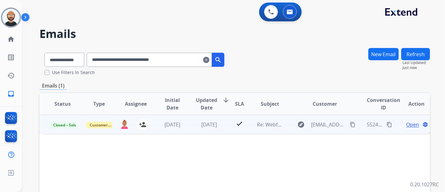
click at [406, 122] on span "Open" at bounding box center [412, 125] width 13 height 8
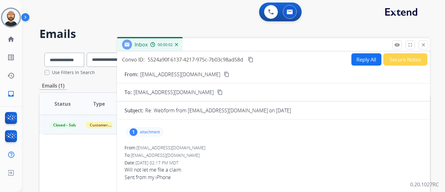
click at [224, 75] on mat-icon "content_copy" at bounding box center [227, 74] width 6 height 6
click at [422, 43] on mat-icon "close" at bounding box center [424, 45] width 6 height 6
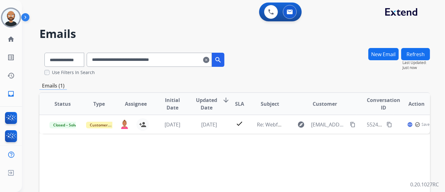
click at [157, 61] on input "**********" at bounding box center [149, 60] width 125 height 14
paste input "text"
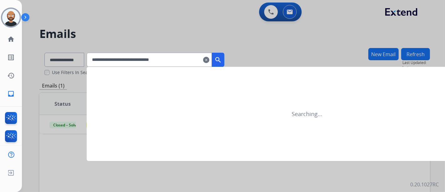
click at [212, 61] on input "**********" at bounding box center [149, 60] width 125 height 14
click at [222, 61] on mat-icon "search" at bounding box center [219, 60] width 8 height 8
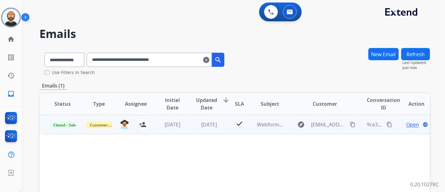
click at [409, 125] on span "Open" at bounding box center [412, 125] width 13 height 8
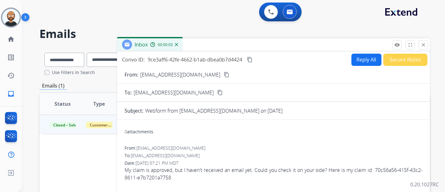
click at [224, 72] on mat-icon "content_copy" at bounding box center [227, 75] width 6 height 6
drag, startPoint x: 425, startPoint y: 48, endPoint x: 418, endPoint y: 49, distance: 6.6
click at [425, 48] on button "close Close" at bounding box center [423, 44] width 9 height 9
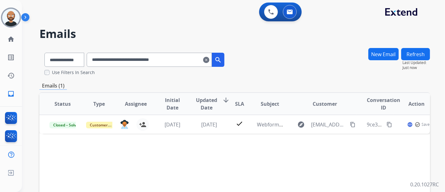
click at [144, 62] on input "**********" at bounding box center [149, 60] width 125 height 14
paste input "text"
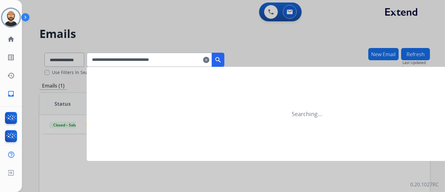
click at [222, 60] on mat-icon "search" at bounding box center [219, 60] width 8 height 8
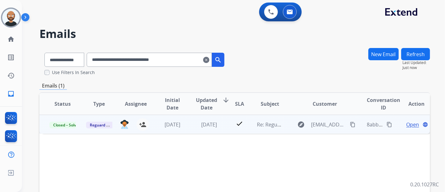
click at [408, 123] on span "Open" at bounding box center [412, 125] width 13 height 8
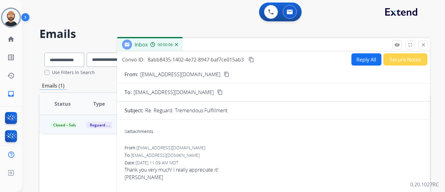
drag, startPoint x: 424, startPoint y: 42, endPoint x: 383, endPoint y: 58, distance: 43.8
click at [424, 42] on mat-icon "close" at bounding box center [424, 45] width 6 height 6
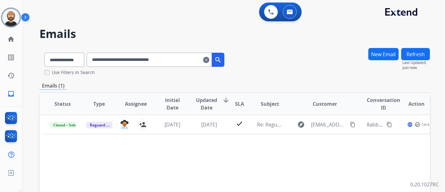
click at [164, 63] on input "**********" at bounding box center [149, 60] width 125 height 14
paste input "text"
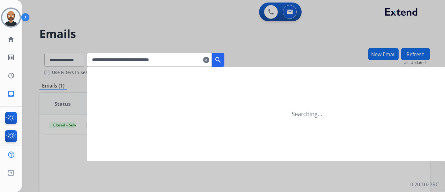
click at [222, 60] on mat-icon "search" at bounding box center [219, 60] width 8 height 8
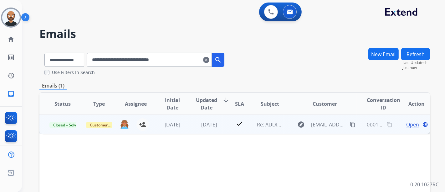
click at [404, 125] on div "Open language" at bounding box center [417, 125] width 26 height 8
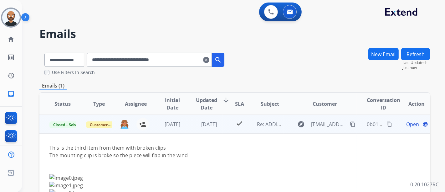
click at [410, 123] on span "Open" at bounding box center [412, 124] width 13 height 8
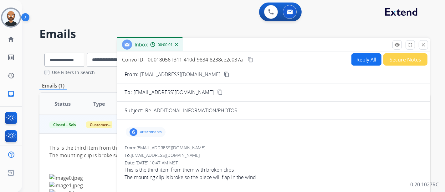
click at [224, 74] on mat-icon "content_copy" at bounding box center [227, 74] width 6 height 6
drag, startPoint x: 423, startPoint y: 42, endPoint x: 289, endPoint y: 80, distance: 139.3
click at [423, 42] on button "close Close" at bounding box center [423, 44] width 9 height 9
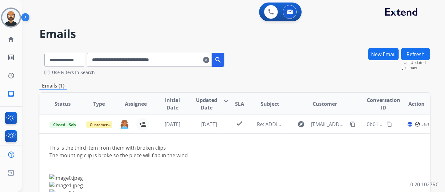
click at [170, 65] on input "**********" at bounding box center [149, 60] width 125 height 14
paste input "text"
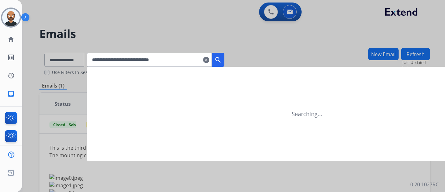
click at [222, 61] on mat-icon "search" at bounding box center [219, 60] width 8 height 8
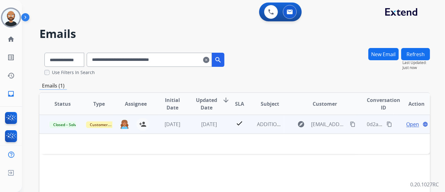
click at [410, 124] on span "Open" at bounding box center [412, 124] width 13 height 8
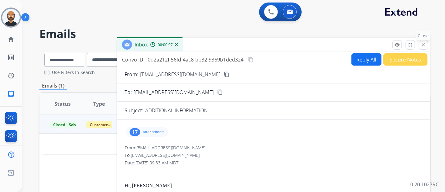
click at [422, 42] on mat-icon "close" at bounding box center [424, 45] width 6 height 6
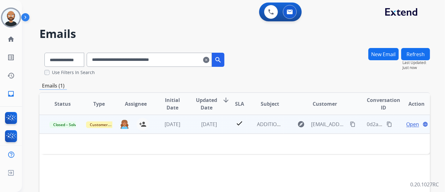
click at [406, 124] on span "Open" at bounding box center [412, 124] width 13 height 8
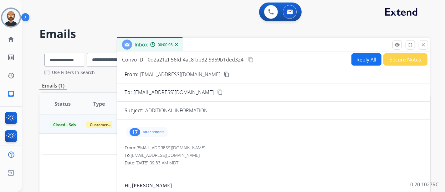
click at [217, 92] on mat-icon "content_copy" at bounding box center [220, 92] width 6 height 6
drag, startPoint x: 420, startPoint y: 43, endPoint x: 438, endPoint y: 33, distance: 20.9
click at [420, 43] on button "close Close" at bounding box center [423, 44] width 9 height 9
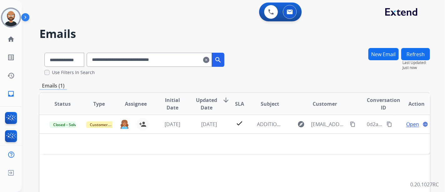
click at [151, 57] on input "**********" at bounding box center [149, 60] width 125 height 14
paste input "text"
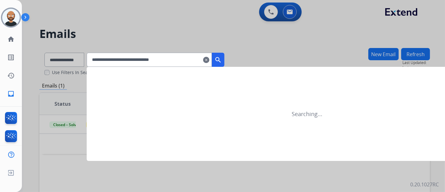
click at [222, 58] on mat-icon "search" at bounding box center [219, 60] width 8 height 8
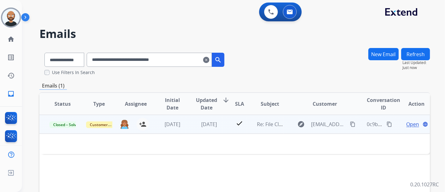
click at [409, 124] on span "Open" at bounding box center [412, 124] width 13 height 8
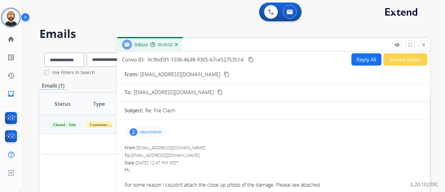
click at [224, 74] on mat-icon "content_copy" at bounding box center [227, 74] width 6 height 6
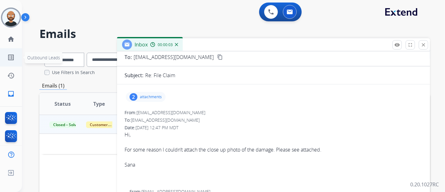
scroll to position [35, 0]
drag, startPoint x: 425, startPoint y: 43, endPoint x: 297, endPoint y: 79, distance: 133.2
click at [425, 44] on mat-icon "close" at bounding box center [424, 45] width 6 height 6
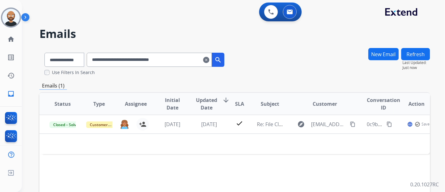
click at [160, 60] on input "**********" at bounding box center [149, 60] width 125 height 14
paste input "text"
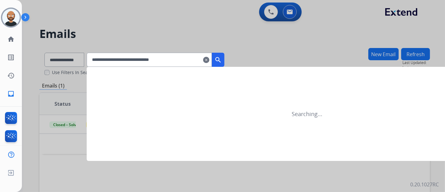
click at [222, 59] on mat-icon "search" at bounding box center [219, 60] width 8 height 8
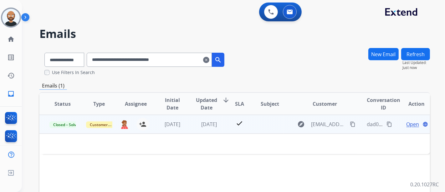
click at [410, 122] on span "Open" at bounding box center [412, 124] width 13 height 8
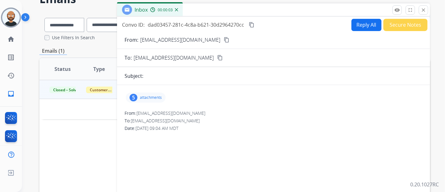
click at [224, 40] on mat-icon "content_copy" at bounding box center [227, 40] width 6 height 6
click at [145, 101] on div "5 attachments" at bounding box center [146, 97] width 40 height 10
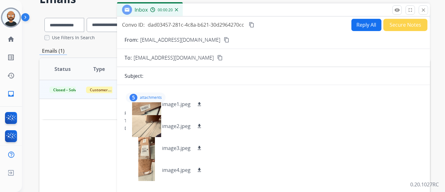
click at [151, 94] on div "5 attachments image0.jpeg download image1.jpeg download image2.jpeg download im…" at bounding box center [146, 97] width 40 height 10
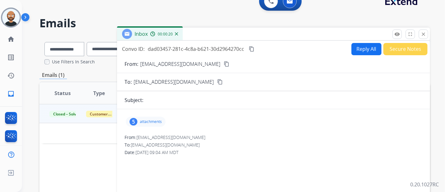
scroll to position [0, 0]
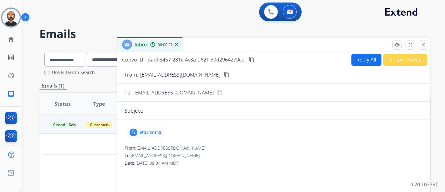
drag, startPoint x: 426, startPoint y: 46, endPoint x: 438, endPoint y: 43, distance: 12.6
click at [426, 46] on mat-icon "close" at bounding box center [424, 45] width 6 height 6
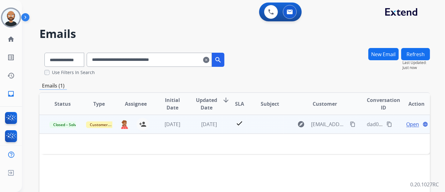
click at [406, 126] on span "Open" at bounding box center [412, 124] width 13 height 8
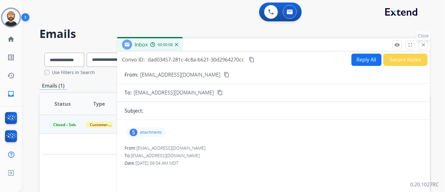
click at [421, 48] on button "close Close" at bounding box center [423, 44] width 9 height 9
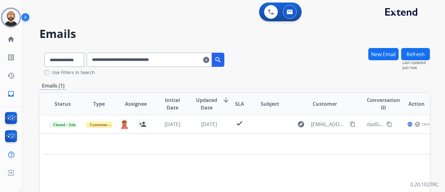
click at [165, 61] on input "**********" at bounding box center [149, 60] width 125 height 14
paste input "text"
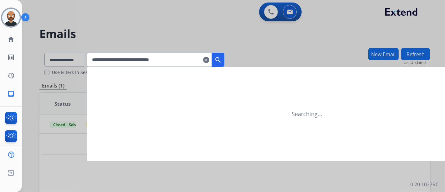
click at [222, 58] on button "search" at bounding box center [218, 60] width 13 height 14
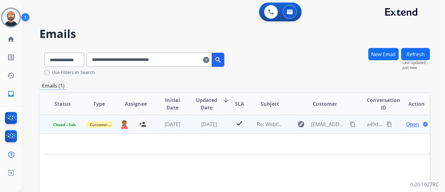
click at [407, 125] on span "Open" at bounding box center [412, 124] width 13 height 8
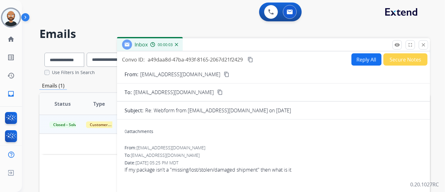
click at [224, 73] on mat-icon "content_copy" at bounding box center [227, 74] width 6 height 6
drag, startPoint x: 427, startPoint y: 44, endPoint x: 423, endPoint y: 46, distance: 4.2
click at [427, 44] on button "close Close" at bounding box center [423, 44] width 9 height 9
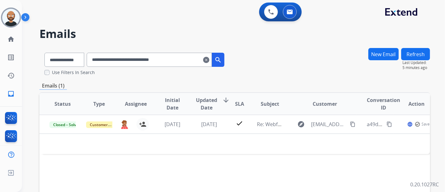
click at [138, 60] on input "**********" at bounding box center [149, 60] width 125 height 14
paste input "text"
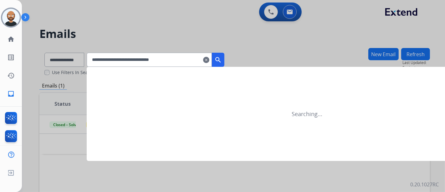
click at [222, 60] on mat-icon "search" at bounding box center [219, 60] width 8 height 8
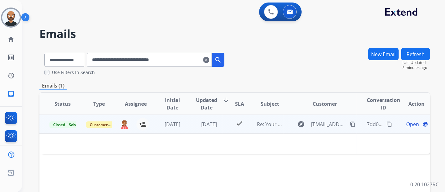
click at [406, 122] on span "Open" at bounding box center [412, 124] width 13 height 8
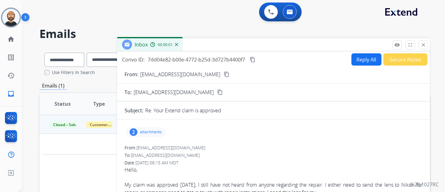
click at [224, 75] on mat-icon "content_copy" at bounding box center [227, 74] width 6 height 6
click at [424, 45] on mat-icon "close" at bounding box center [424, 45] width 6 height 6
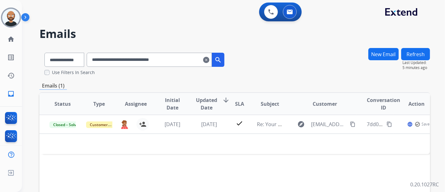
click at [138, 58] on input "**********" at bounding box center [149, 60] width 125 height 14
paste input "text"
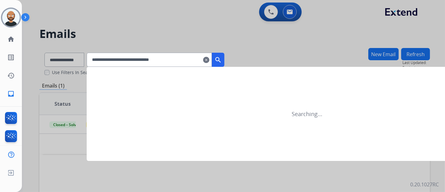
click at [225, 61] on button "search" at bounding box center [218, 60] width 13 height 14
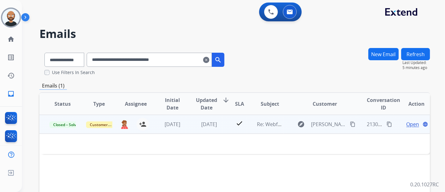
click at [406, 124] on span "Open" at bounding box center [412, 124] width 13 height 8
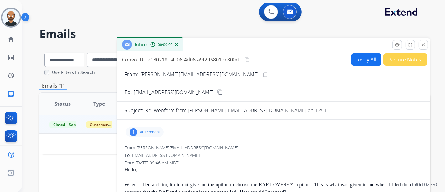
click at [262, 72] on mat-icon "content_copy" at bounding box center [265, 74] width 6 height 6
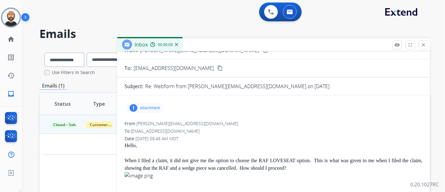
scroll to position [35, 0]
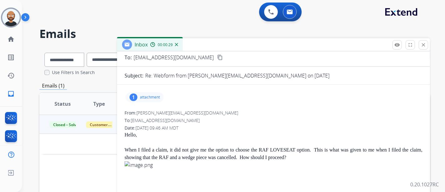
click at [422, 45] on mat-icon "close" at bounding box center [424, 45] width 6 height 6
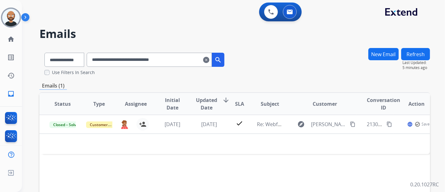
click at [133, 60] on input "**********" at bounding box center [149, 60] width 125 height 14
paste input "text"
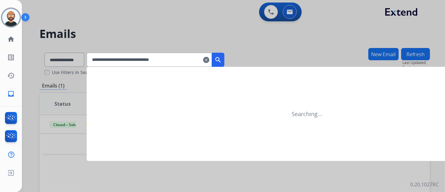
click at [222, 59] on mat-icon "search" at bounding box center [219, 60] width 8 height 8
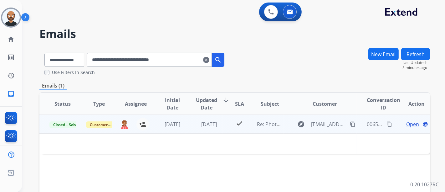
click at [407, 125] on span "Open" at bounding box center [412, 124] width 13 height 8
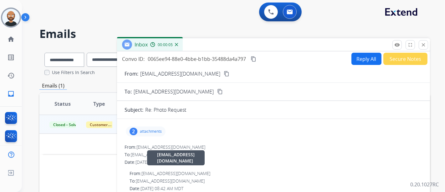
scroll to position [0, 0]
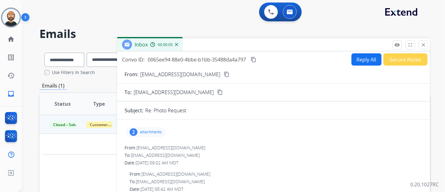
click at [224, 73] on mat-icon "content_copy" at bounding box center [227, 74] width 6 height 6
click at [425, 43] on mat-icon "close" at bounding box center [424, 45] width 6 height 6
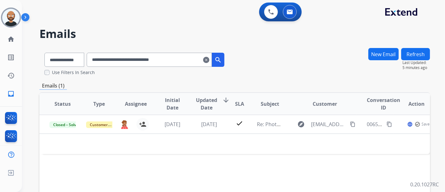
click at [171, 63] on input "**********" at bounding box center [149, 60] width 125 height 14
paste input "text"
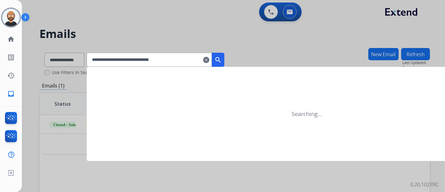
click at [225, 61] on button "search" at bounding box center [218, 60] width 13 height 14
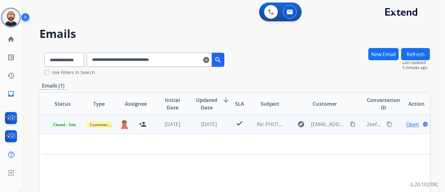
click at [407, 124] on span "Open" at bounding box center [412, 124] width 13 height 8
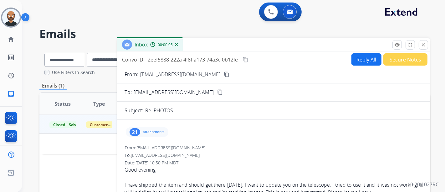
click at [223, 71] on button "content_copy" at bounding box center [227, 74] width 8 height 8
drag, startPoint x: 424, startPoint y: 43, endPoint x: 315, endPoint y: 64, distance: 110.9
click at [424, 43] on mat-icon "close" at bounding box center [424, 45] width 6 height 6
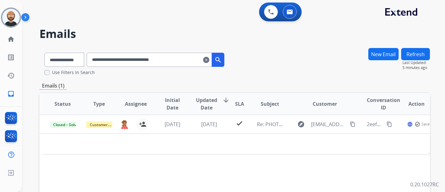
click at [185, 59] on input "**********" at bounding box center [149, 60] width 125 height 14
paste input "text"
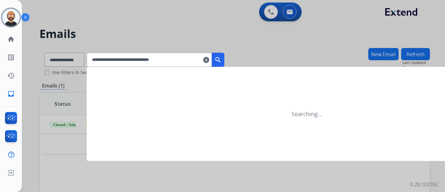
click at [222, 57] on mat-icon "search" at bounding box center [219, 60] width 8 height 8
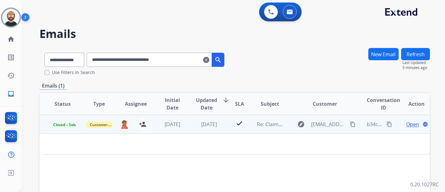
click at [406, 123] on span "Open" at bounding box center [412, 124] width 13 height 8
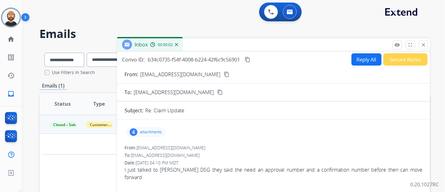
click at [224, 74] on mat-icon "content_copy" at bounding box center [227, 74] width 6 height 6
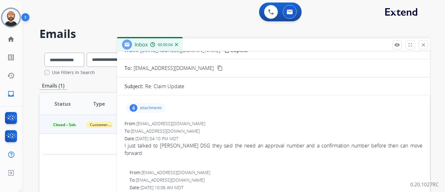
scroll to position [35, 0]
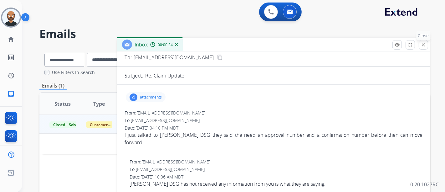
click at [426, 42] on mat-icon "close" at bounding box center [424, 45] width 6 height 6
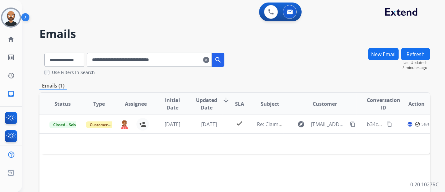
click at [155, 61] on input "**********" at bounding box center [149, 60] width 125 height 14
paste input "text"
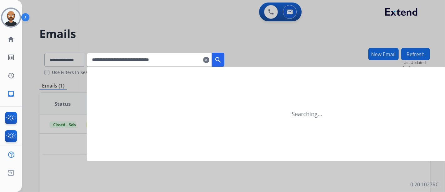
click at [222, 60] on mat-icon "search" at bounding box center [219, 60] width 8 height 8
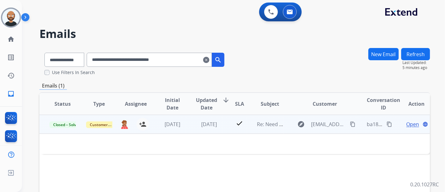
click at [406, 122] on span "Open" at bounding box center [412, 124] width 13 height 8
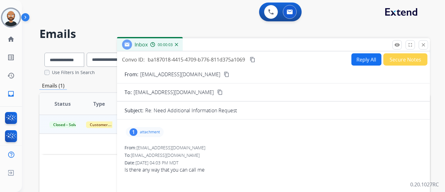
click at [224, 72] on mat-icon "content_copy" at bounding box center [227, 74] width 6 height 6
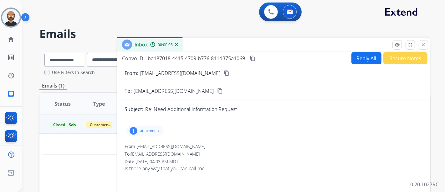
scroll to position [0, 0]
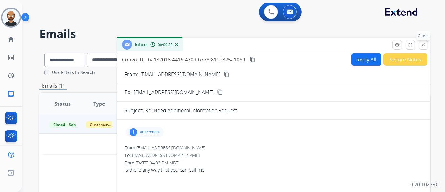
click at [422, 45] on mat-icon "close" at bounding box center [424, 45] width 6 height 6
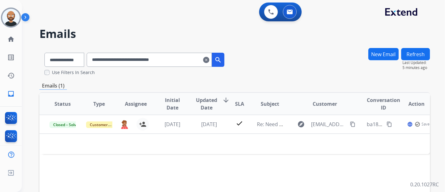
click at [163, 61] on input "**********" at bounding box center [149, 60] width 125 height 14
paste input "text"
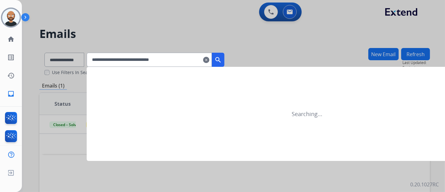
click at [222, 59] on mat-icon "search" at bounding box center [219, 60] width 8 height 8
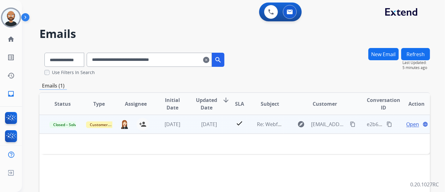
click at [408, 123] on span "Open" at bounding box center [412, 124] width 13 height 8
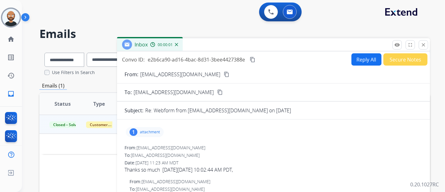
click at [224, 75] on mat-icon "content_copy" at bounding box center [227, 74] width 6 height 6
drag, startPoint x: 421, startPoint y: 45, endPoint x: 292, endPoint y: 72, distance: 131.8
click at [421, 45] on mat-icon "close" at bounding box center [424, 45] width 6 height 6
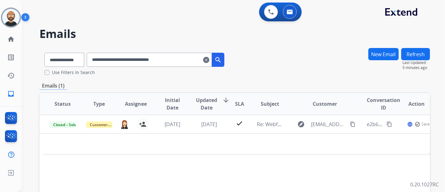
click at [168, 61] on input "**********" at bounding box center [149, 60] width 125 height 14
paste input "text"
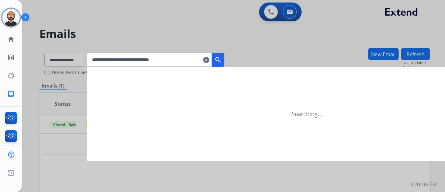
click at [222, 58] on mat-icon "search" at bounding box center [219, 60] width 8 height 8
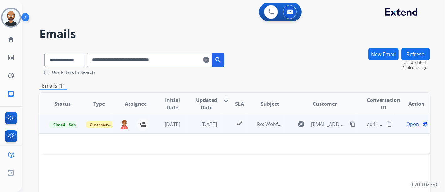
click at [411, 123] on span "Open" at bounding box center [412, 124] width 13 height 8
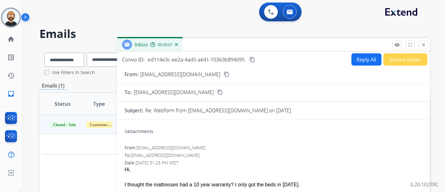
click at [224, 72] on mat-icon "content_copy" at bounding box center [227, 74] width 6 height 6
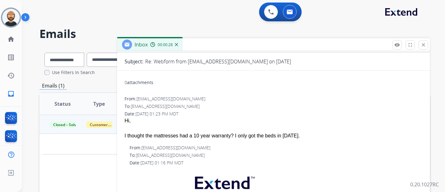
scroll to position [35, 0]
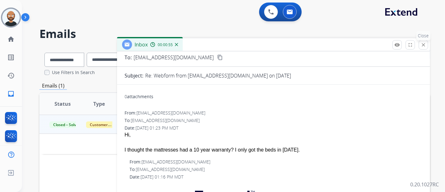
click at [425, 43] on mat-icon "close" at bounding box center [424, 45] width 6 height 6
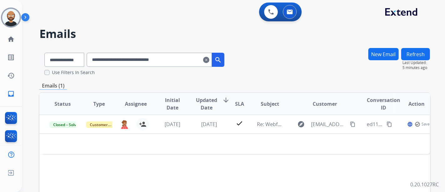
click at [150, 59] on input "**********" at bounding box center [149, 60] width 125 height 14
paste input "text"
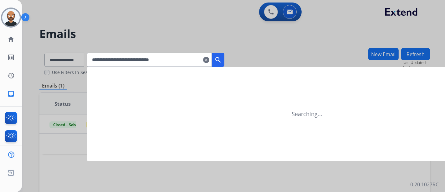
click at [222, 56] on mat-icon "search" at bounding box center [219, 60] width 8 height 8
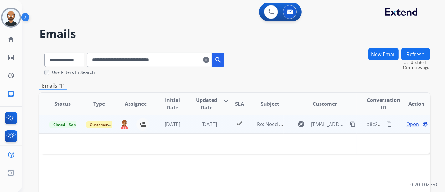
click at [412, 122] on span "Open" at bounding box center [412, 124] width 13 height 8
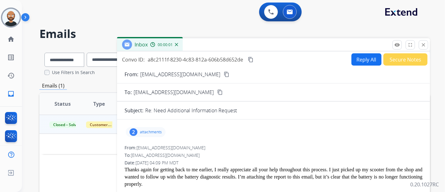
click at [224, 71] on mat-icon "content_copy" at bounding box center [227, 74] width 6 height 6
click at [422, 44] on mat-icon "close" at bounding box center [424, 45] width 6 height 6
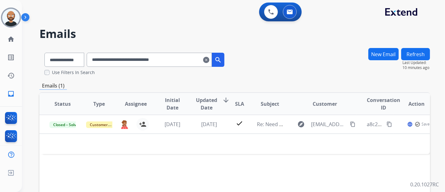
click at [130, 56] on input "**********" at bounding box center [149, 60] width 125 height 14
paste input "text"
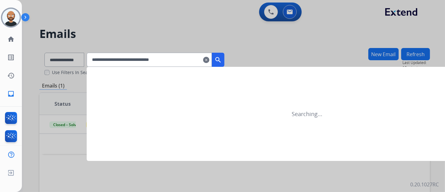
type input "**********"
click at [222, 59] on mat-icon "search" at bounding box center [219, 60] width 8 height 8
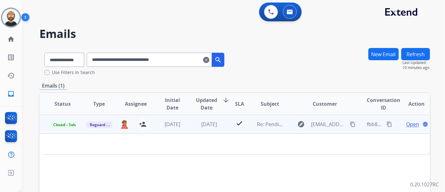
click at [409, 124] on span "Open" at bounding box center [412, 124] width 13 height 8
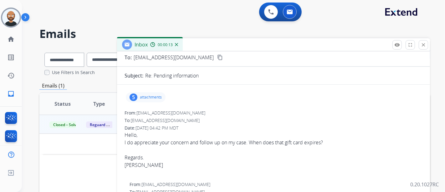
scroll to position [0, 0]
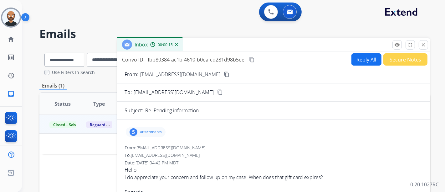
click at [224, 73] on mat-icon "content_copy" at bounding box center [227, 74] width 6 height 6
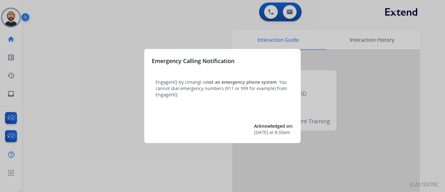
click at [93, 67] on div at bounding box center [222, 96] width 445 height 192
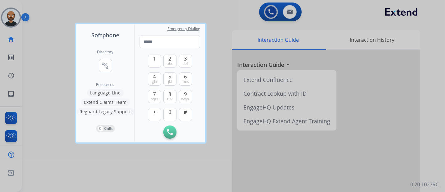
click at [220, 49] on div at bounding box center [222, 96] width 445 height 192
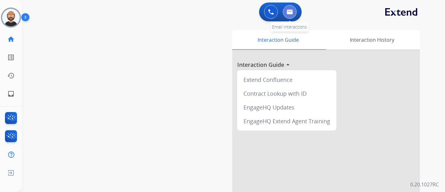
click at [290, 12] on img at bounding box center [290, 11] width 6 height 5
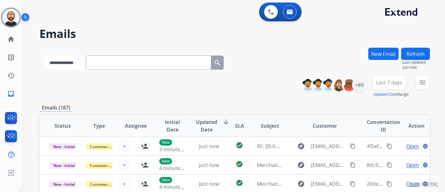
click at [67, 63] on select "**********" at bounding box center [63, 62] width 39 height 14
select select "**********"
click at [44, 55] on select "**********" at bounding box center [63, 62] width 39 height 14
paste input "**********"
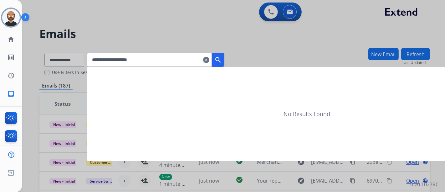
click at [225, 55] on button "search" at bounding box center [218, 60] width 13 height 14
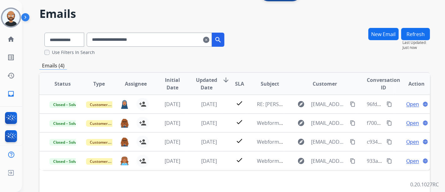
scroll to position [35, 0]
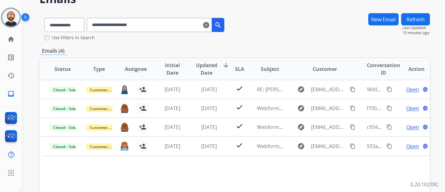
drag, startPoint x: 153, startPoint y: 32, endPoint x: 152, endPoint y: 27, distance: 4.8
click at [153, 30] on input "**********" at bounding box center [149, 25] width 125 height 14
click at [152, 27] on input "**********" at bounding box center [149, 25] width 125 height 14
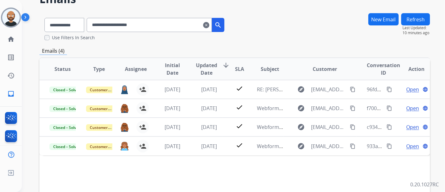
paste input "*"
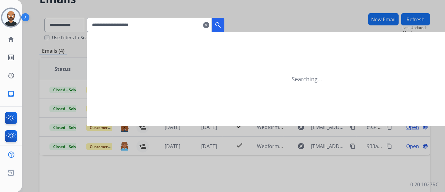
click at [222, 24] on mat-icon "search" at bounding box center [219, 25] width 8 height 8
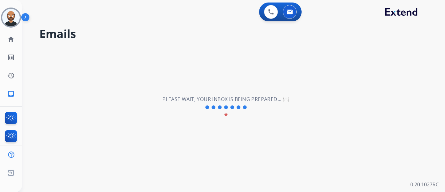
scroll to position [0, 0]
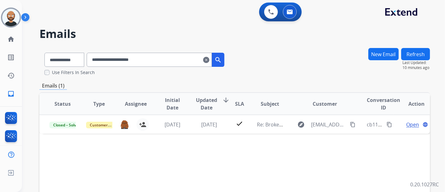
click at [140, 58] on input "**********" at bounding box center [149, 60] width 125 height 14
paste input "**********"
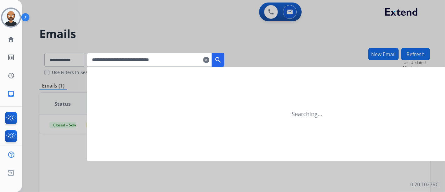
click at [222, 58] on mat-icon "search" at bounding box center [219, 60] width 8 height 8
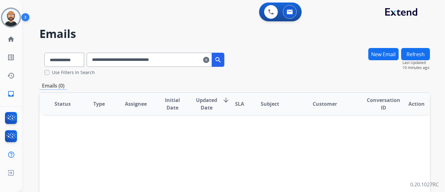
click at [132, 62] on input "**********" at bounding box center [149, 60] width 125 height 14
paste input "text"
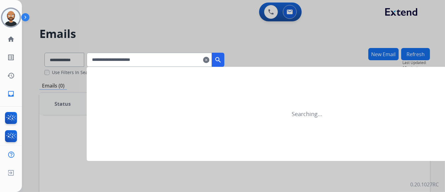
type input "**********"
click at [222, 58] on mat-icon "search" at bounding box center [219, 60] width 8 height 8
